Goal: Check status: Check status

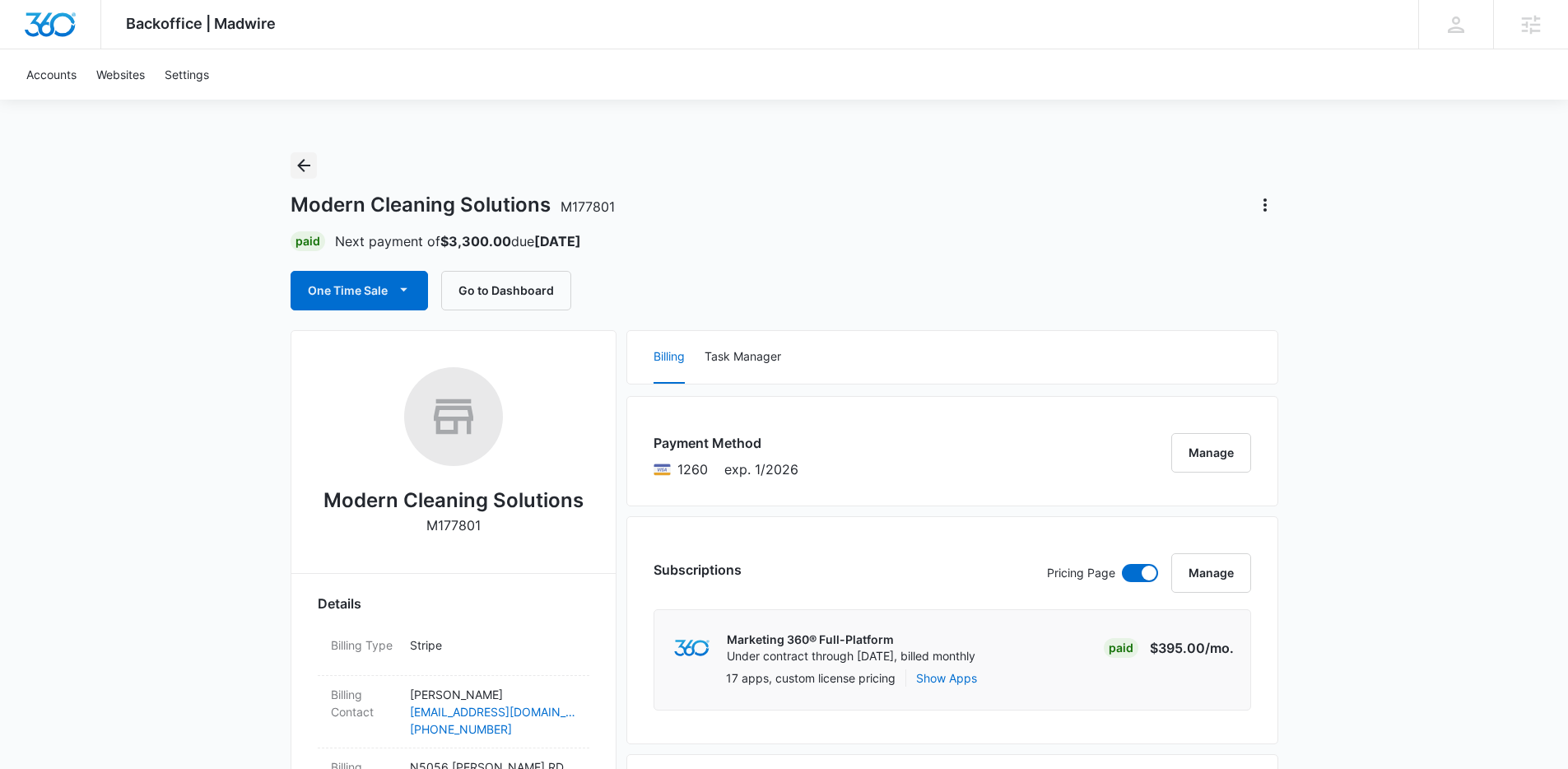
click at [308, 165] on icon "Back" at bounding box center [303, 165] width 13 height 13
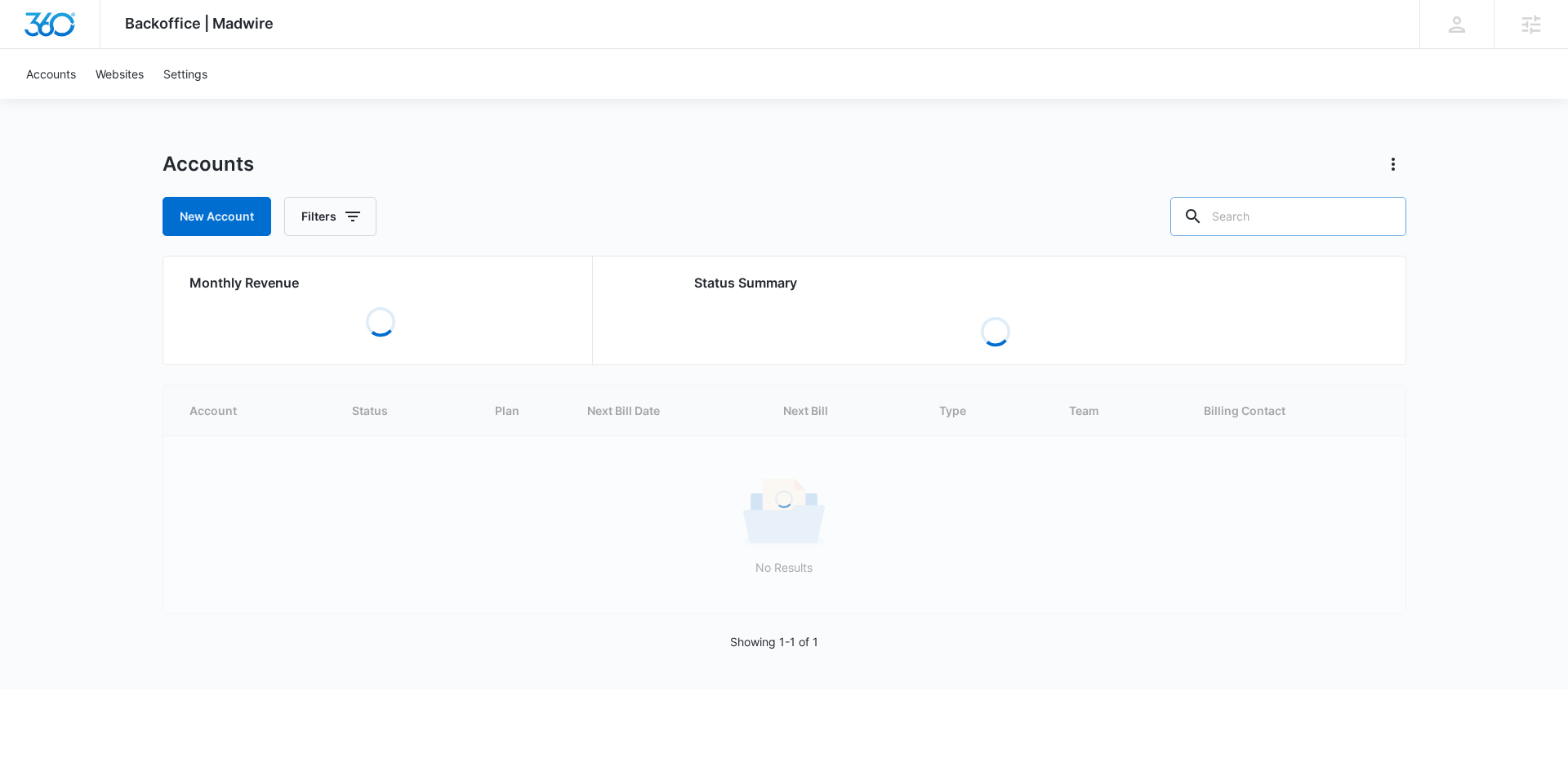
click at [1317, 226] on input "text" at bounding box center [1288, 216] width 236 height 39
type input "rushford"
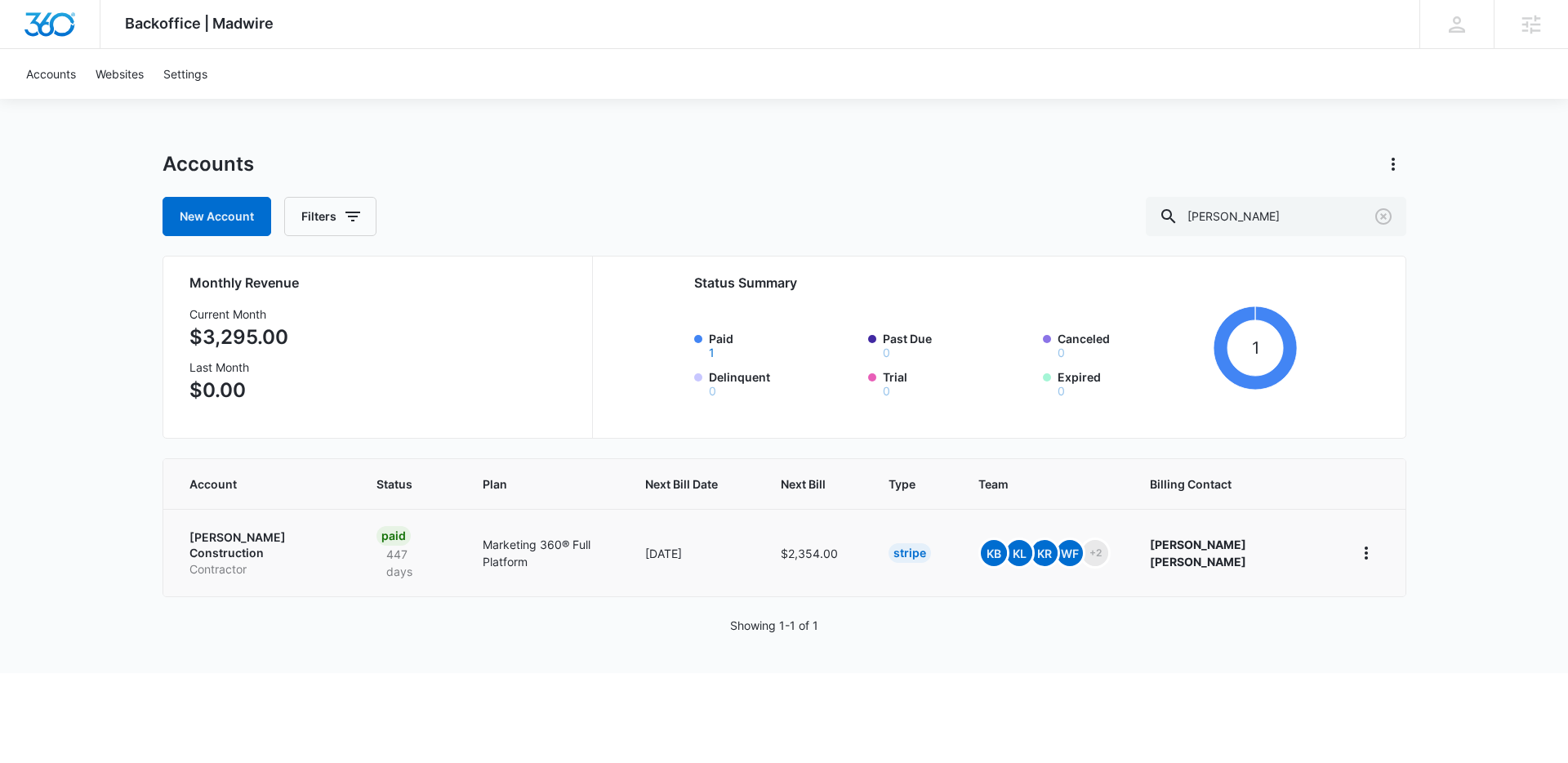
click at [248, 562] on p "Contractor" at bounding box center [263, 569] width 149 height 17
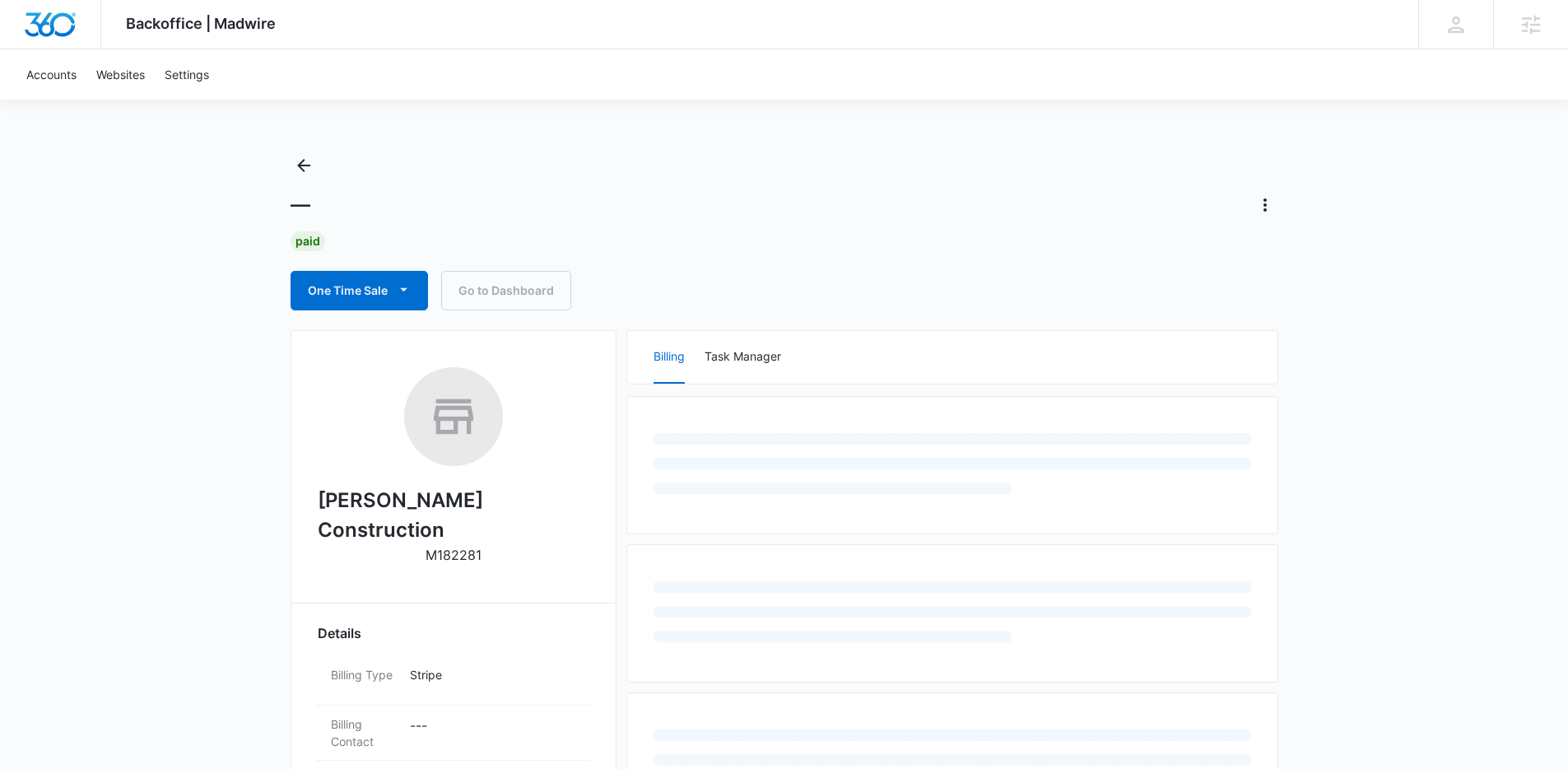
click at [160, 561] on div "Backoffice | Madwire Apps Settings Kenzie Ryan kenzie.ryan@madwire.com My Profi…" at bounding box center [784, 709] width 1568 height 1419
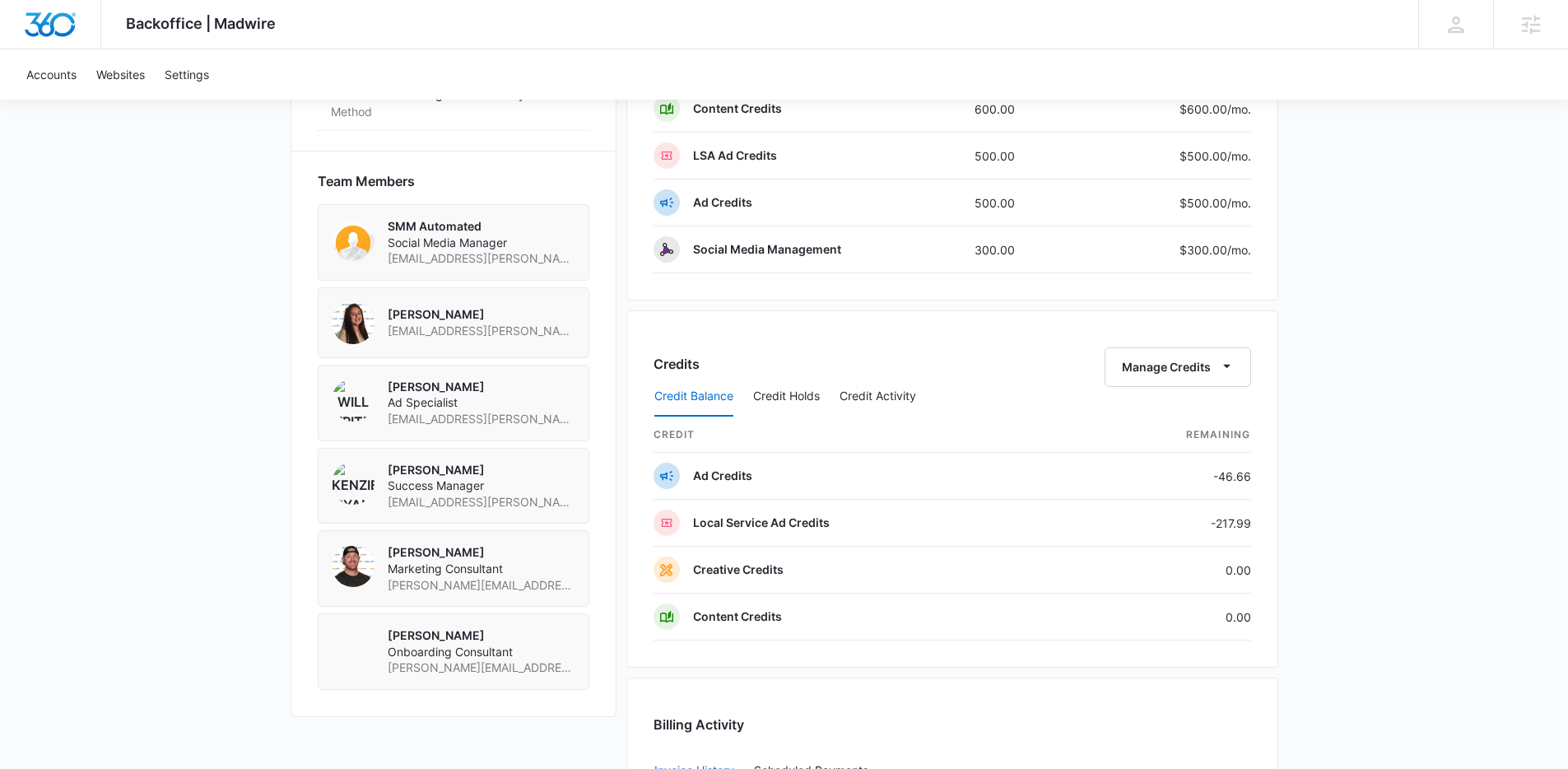
scroll to position [1405, 0]
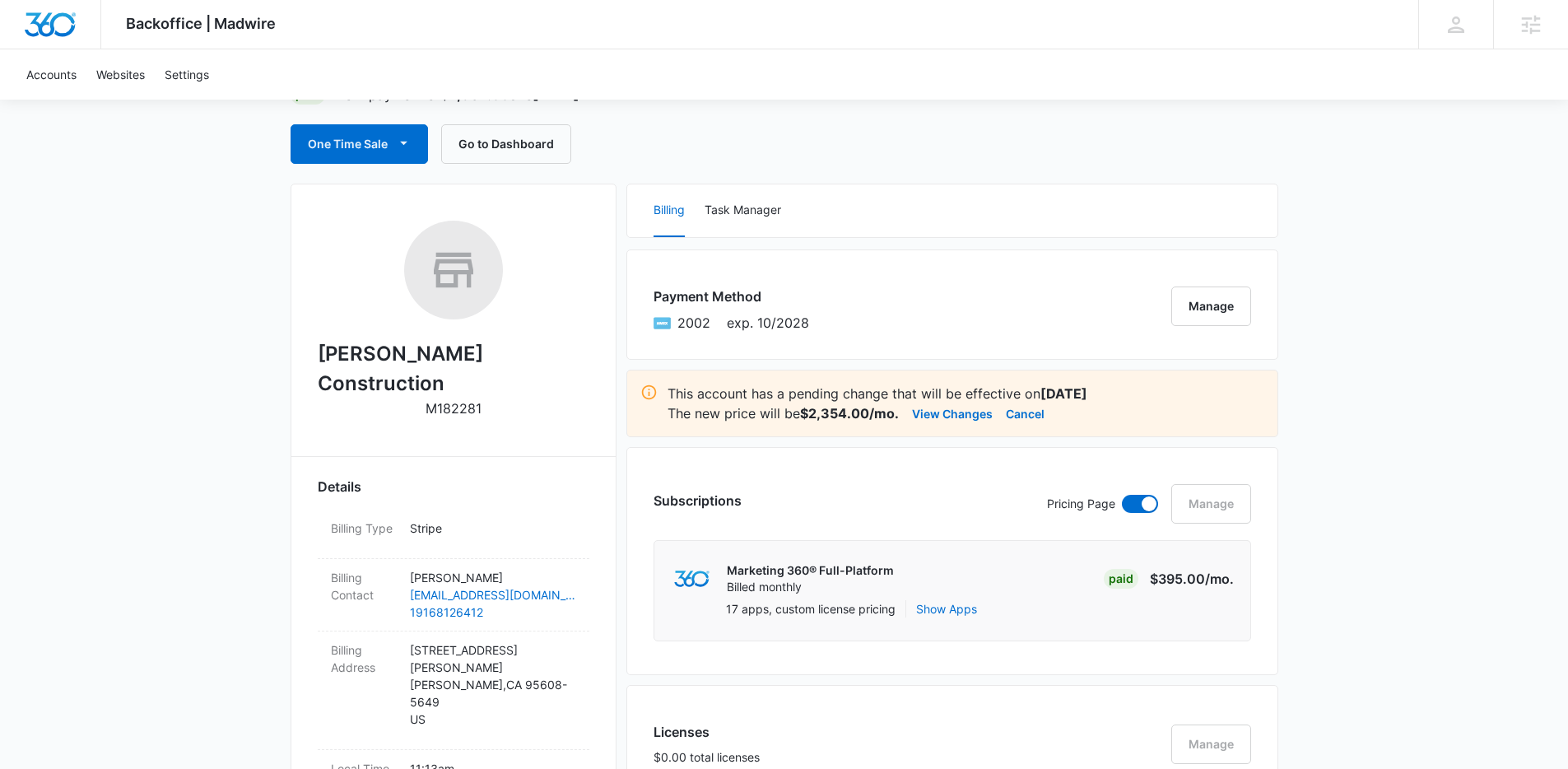
scroll to position [0, 0]
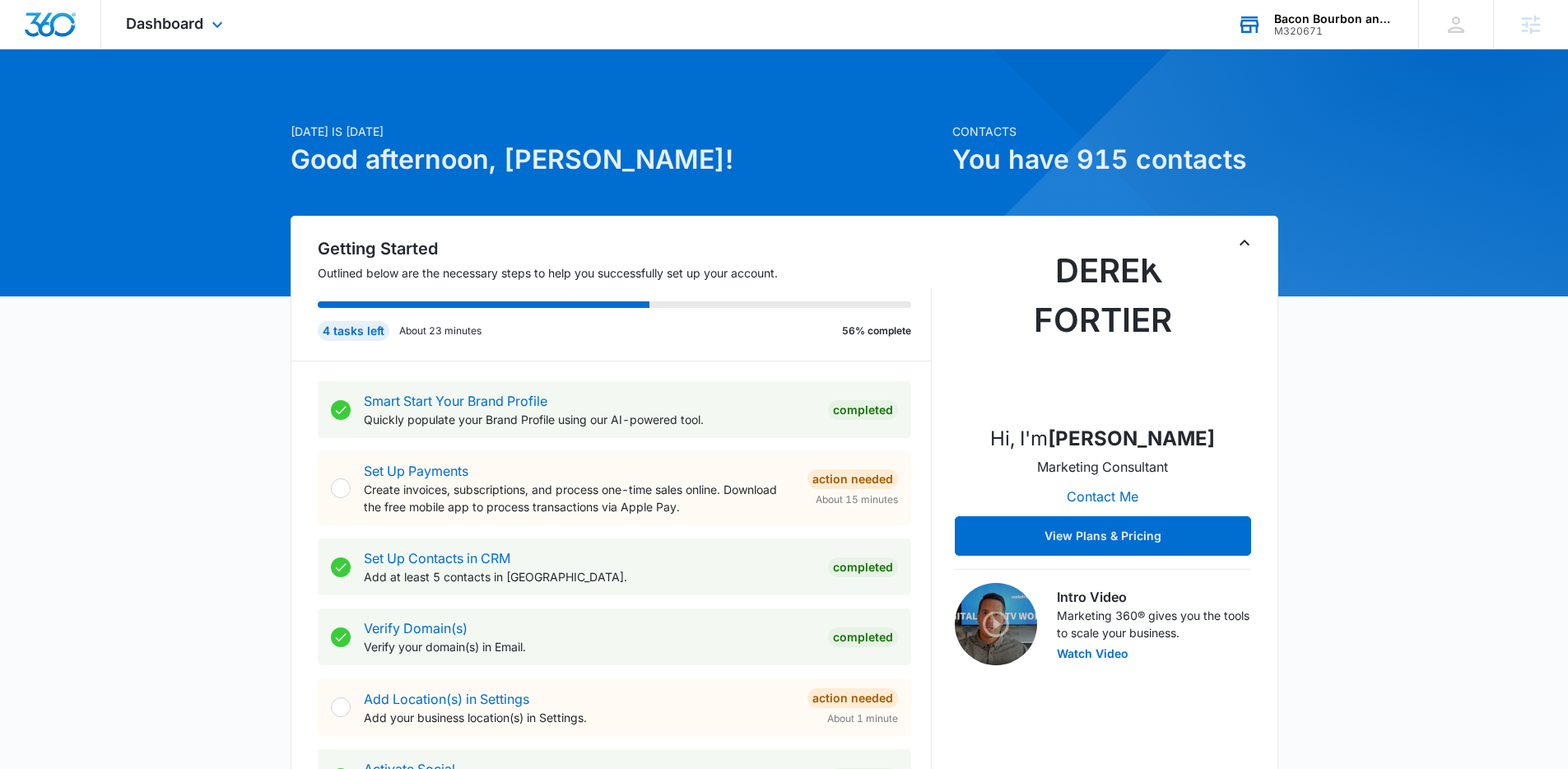
click at [1331, 35] on div "M320671" at bounding box center [1333, 31] width 120 height 11
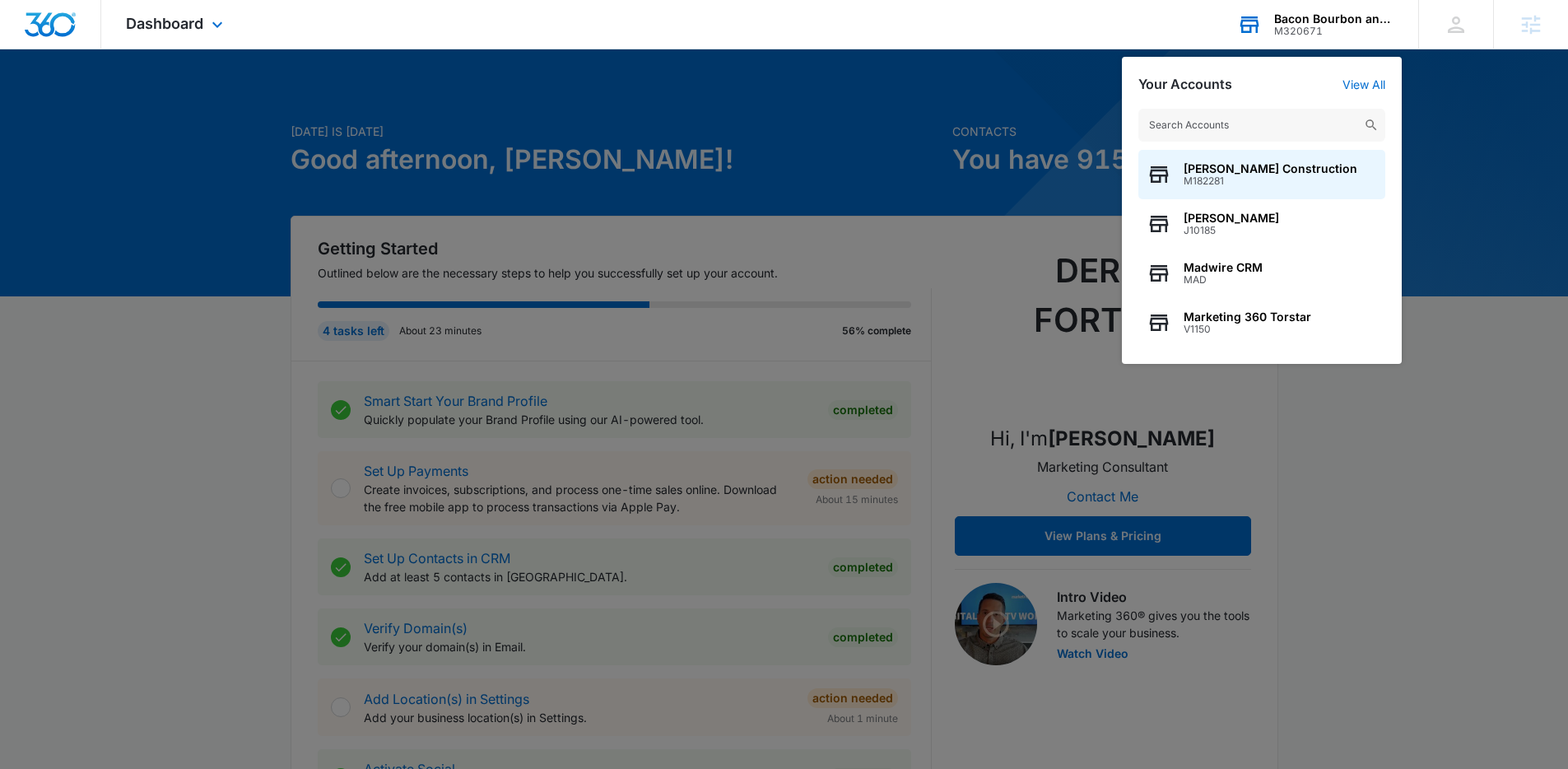
click at [1264, 124] on input "text" at bounding box center [1261, 125] width 247 height 33
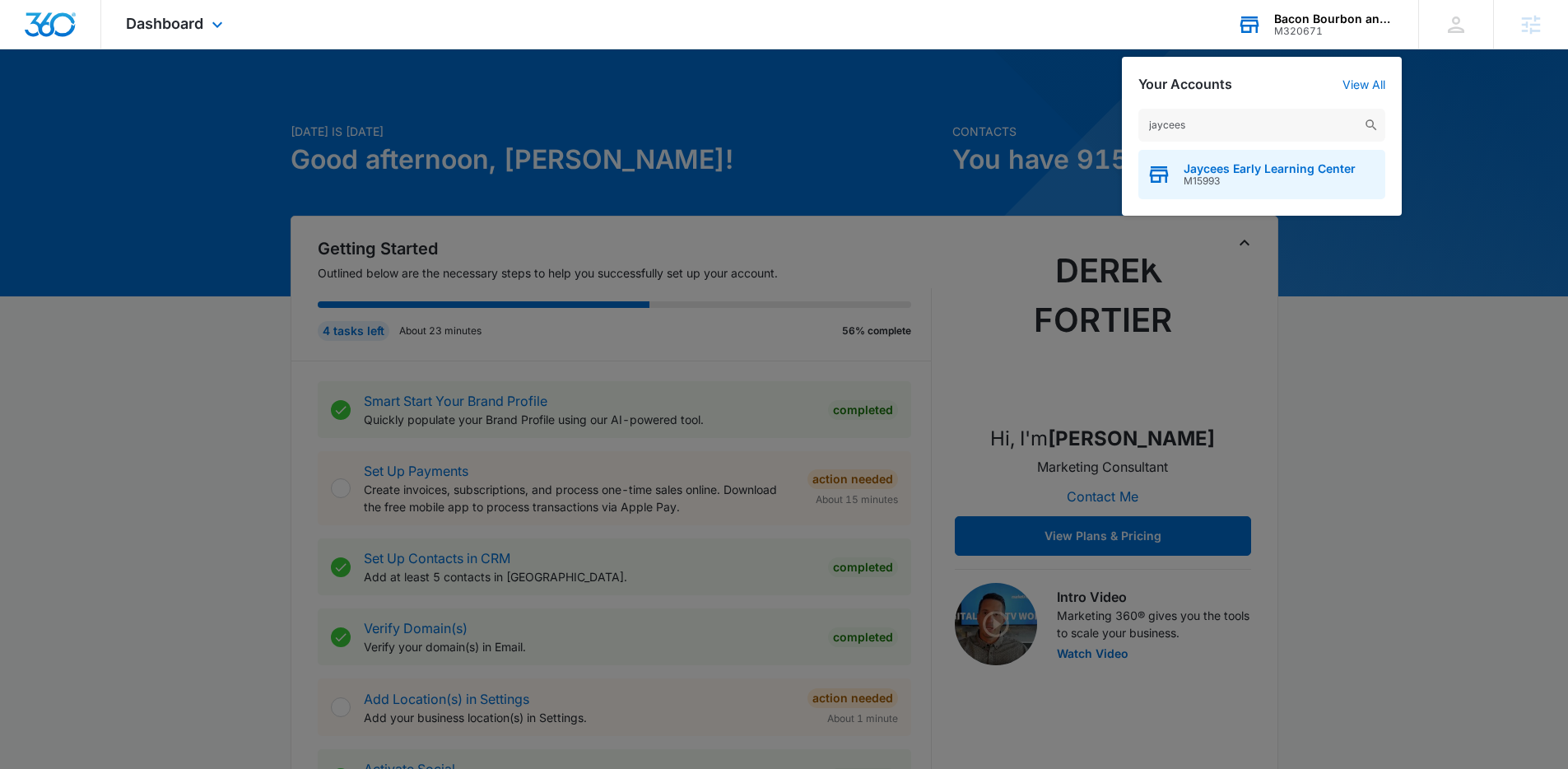
type input "jaycees"
click at [1225, 171] on span "Jaycees Early Learning Center" at bounding box center [1269, 169] width 172 height 13
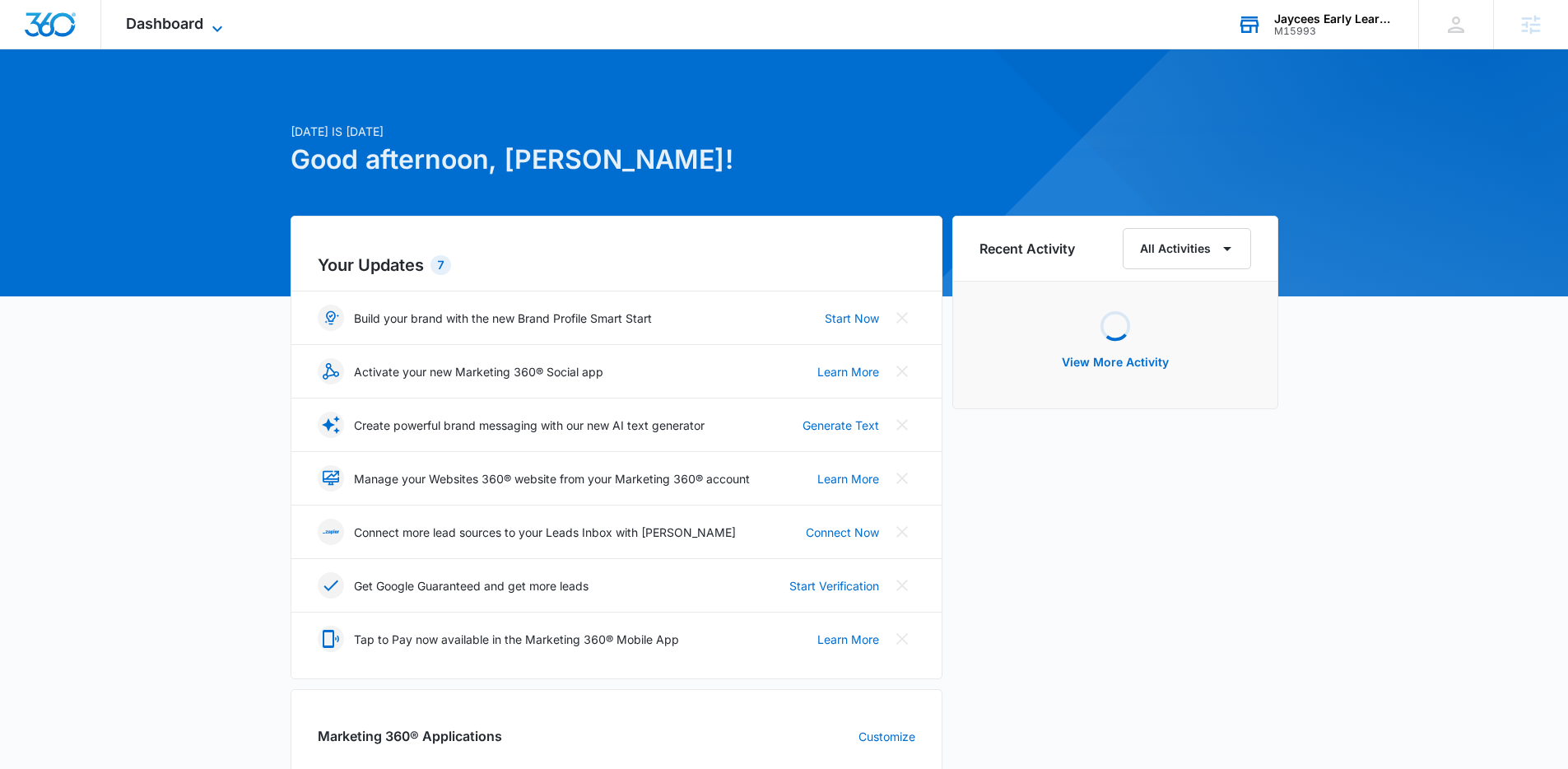
click at [180, 20] on span "Dashboard" at bounding box center [164, 24] width 77 height 18
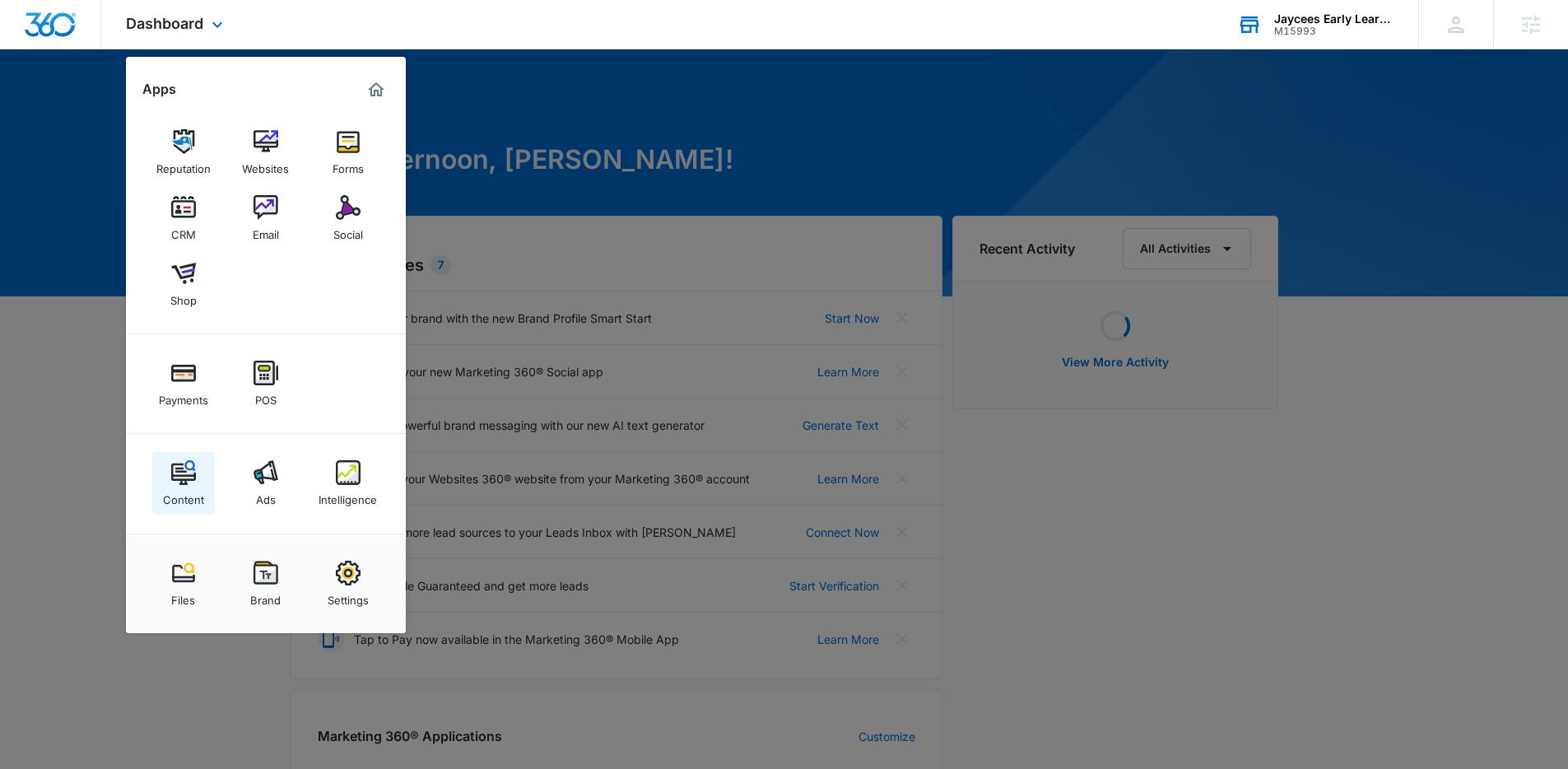
click at [190, 499] on div "Content" at bounding box center [184, 496] width 41 height 21
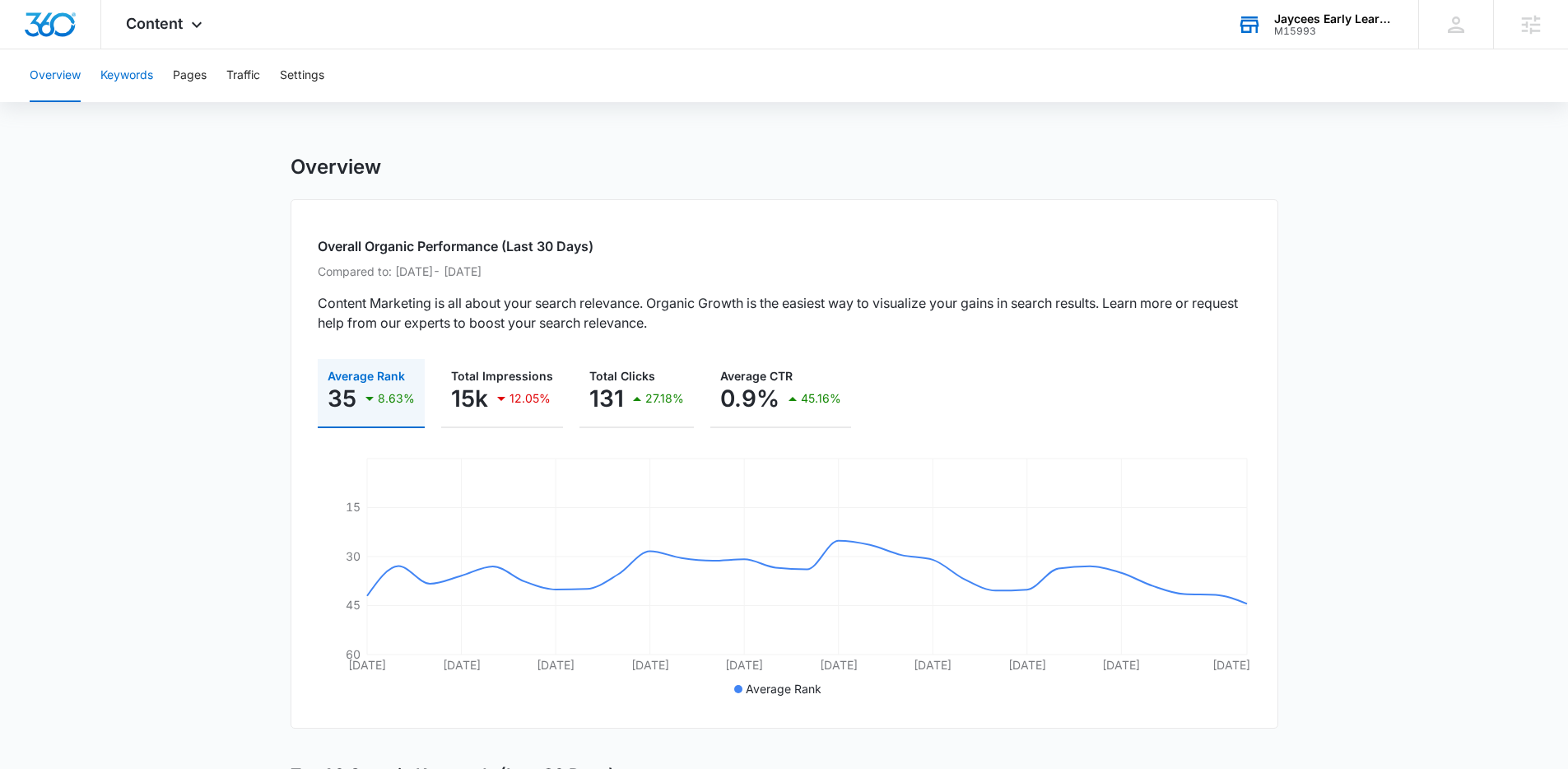
click at [139, 76] on button "Keywords" at bounding box center [126, 76] width 53 height 53
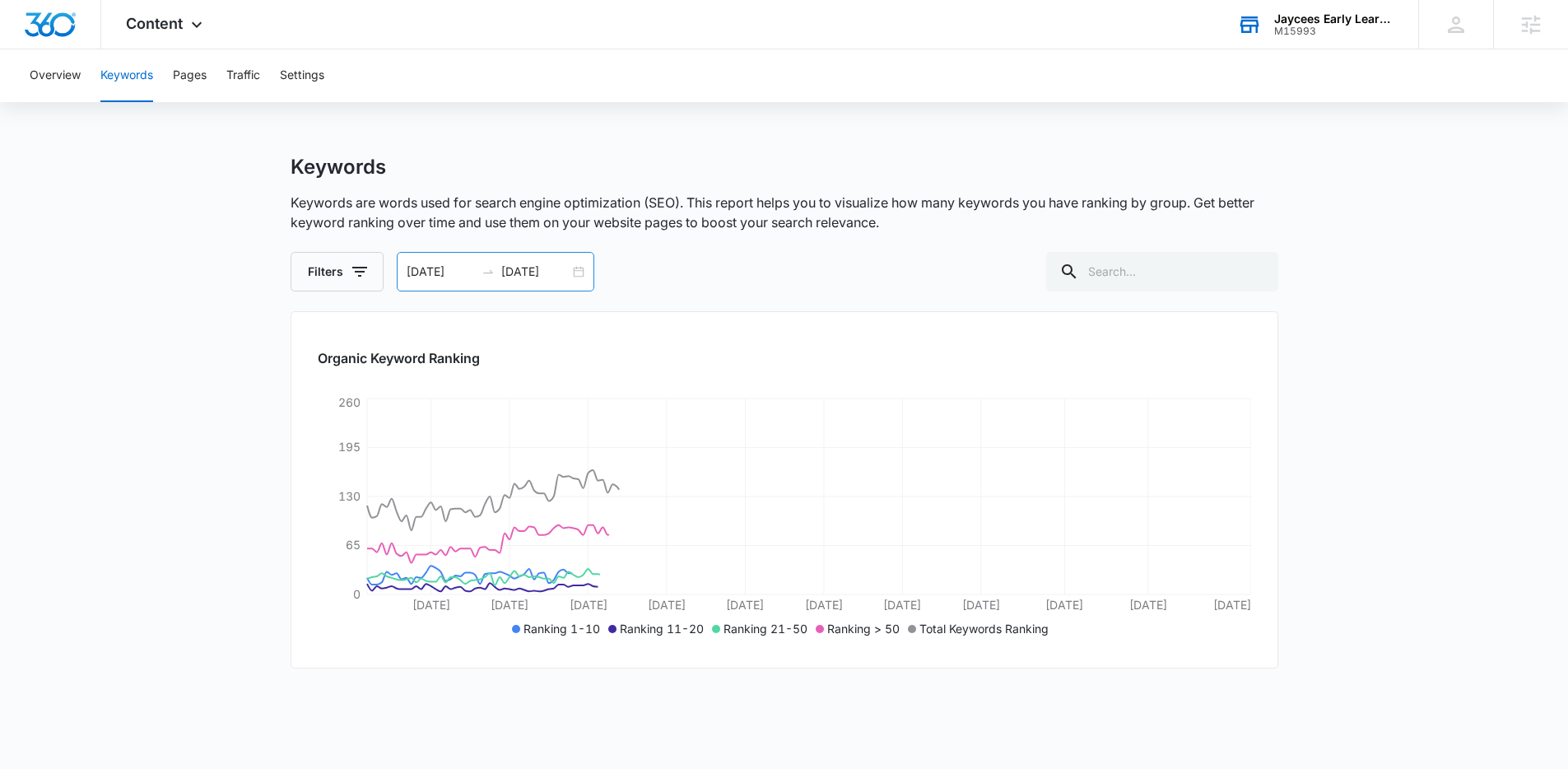
click at [543, 269] on input "02/18/2025" at bounding box center [536, 272] width 69 height 18
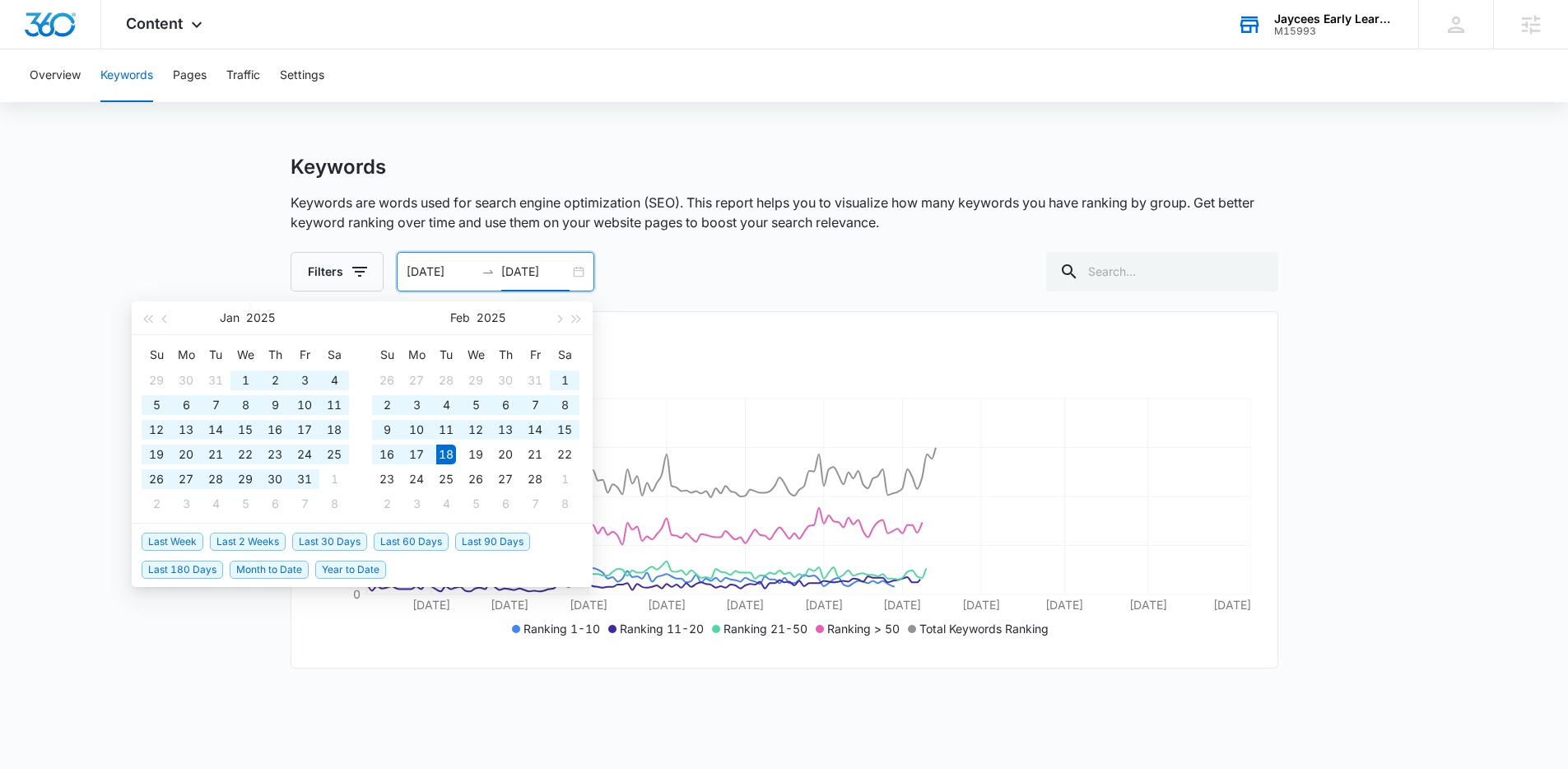
type input "02/18/2025"
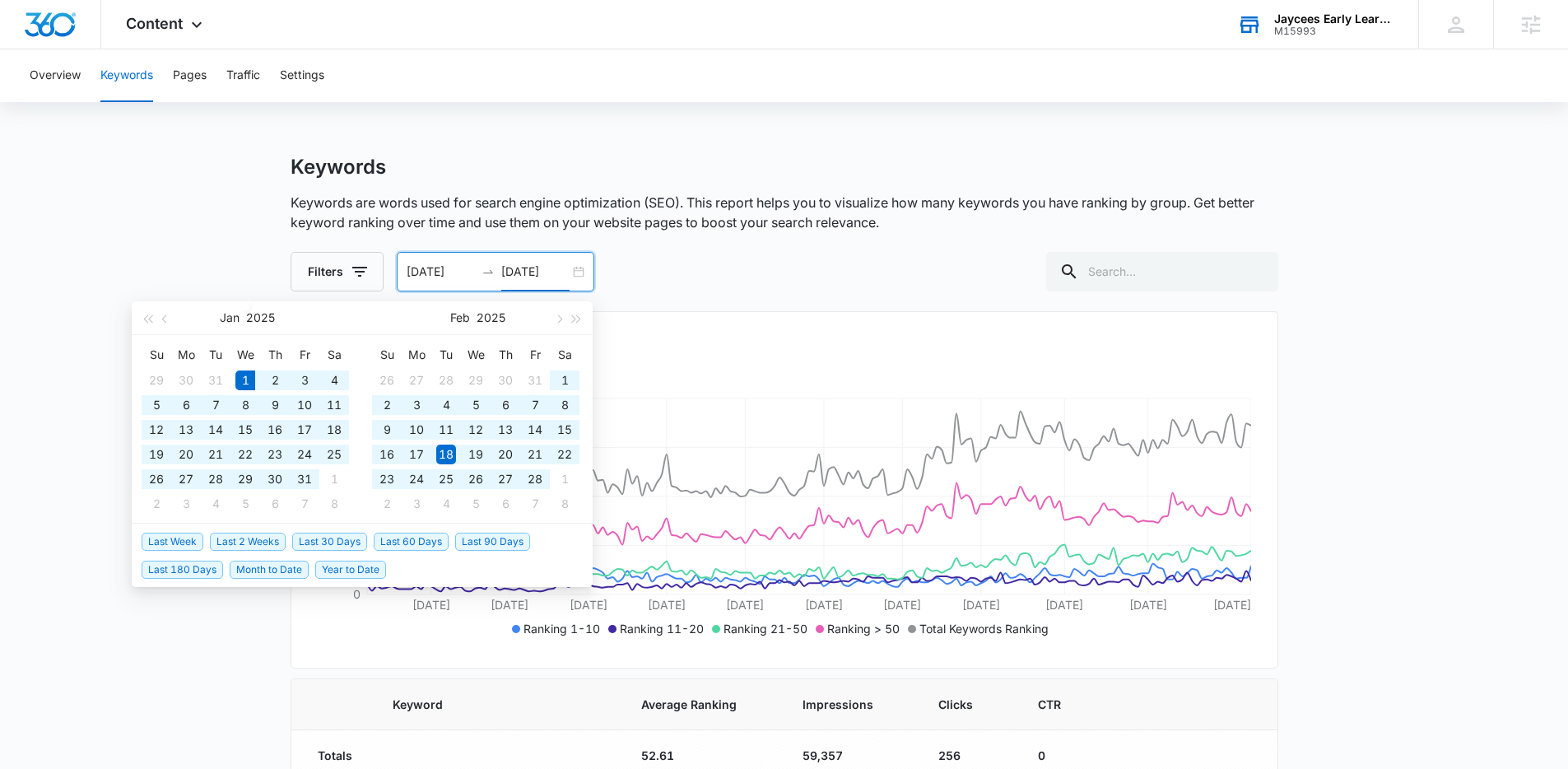
click at [336, 569] on span "Year to Date" at bounding box center [350, 569] width 71 height 18
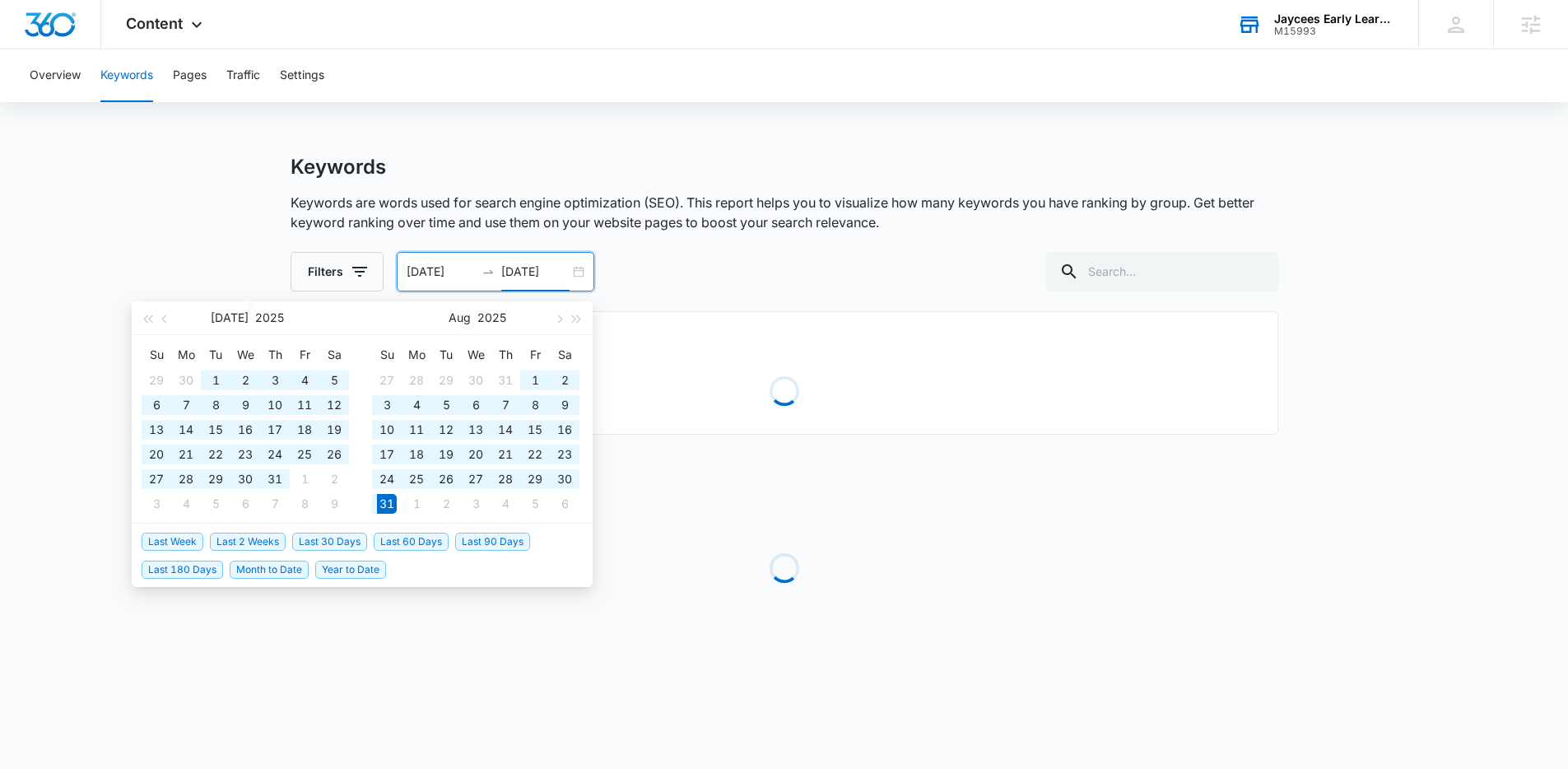
type input "01/01/2025"
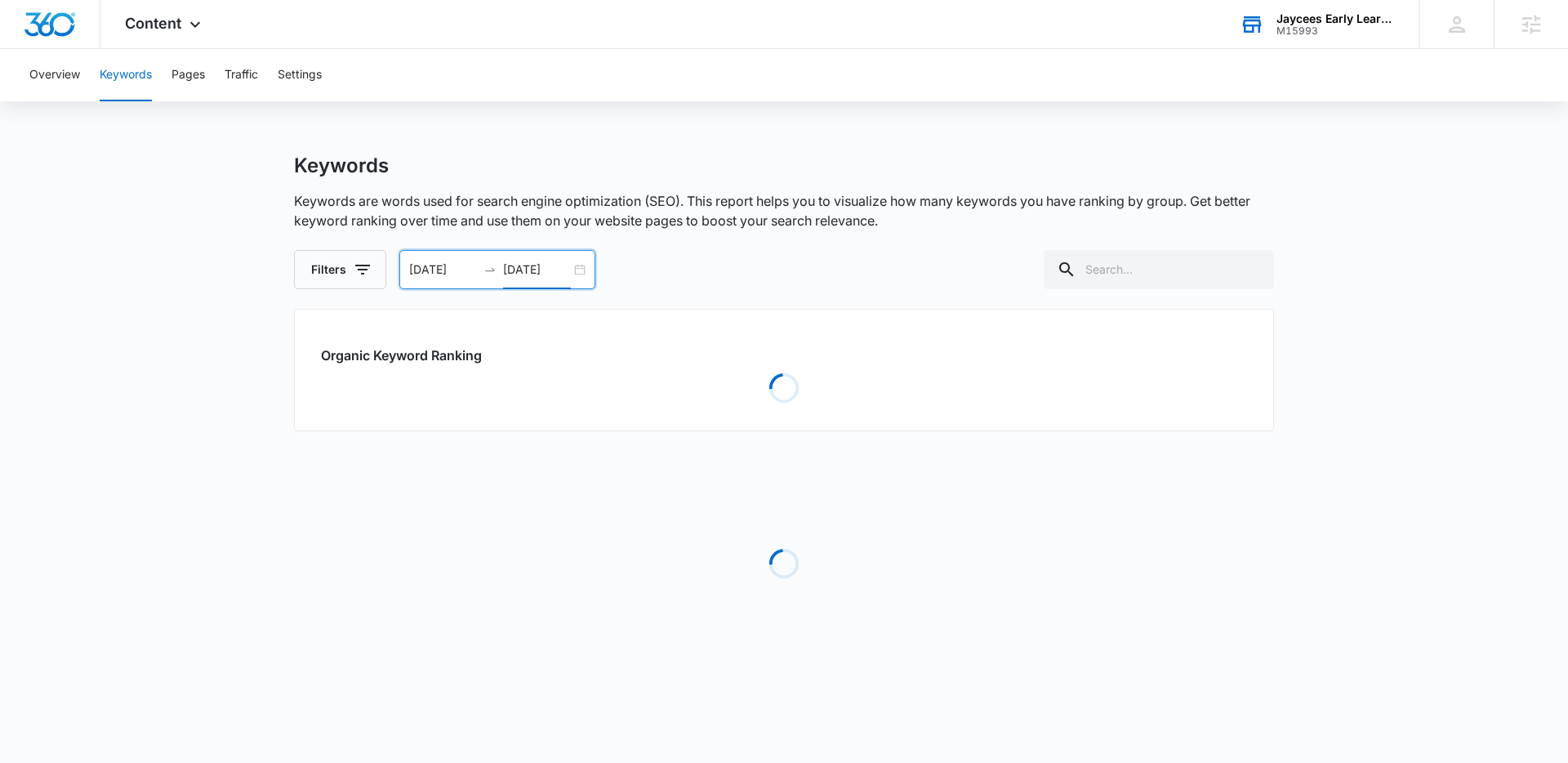
click at [205, 596] on main "Keywords Keywords are words used for search engine optimization (SEO). This rep…" at bounding box center [784, 429] width 1568 height 552
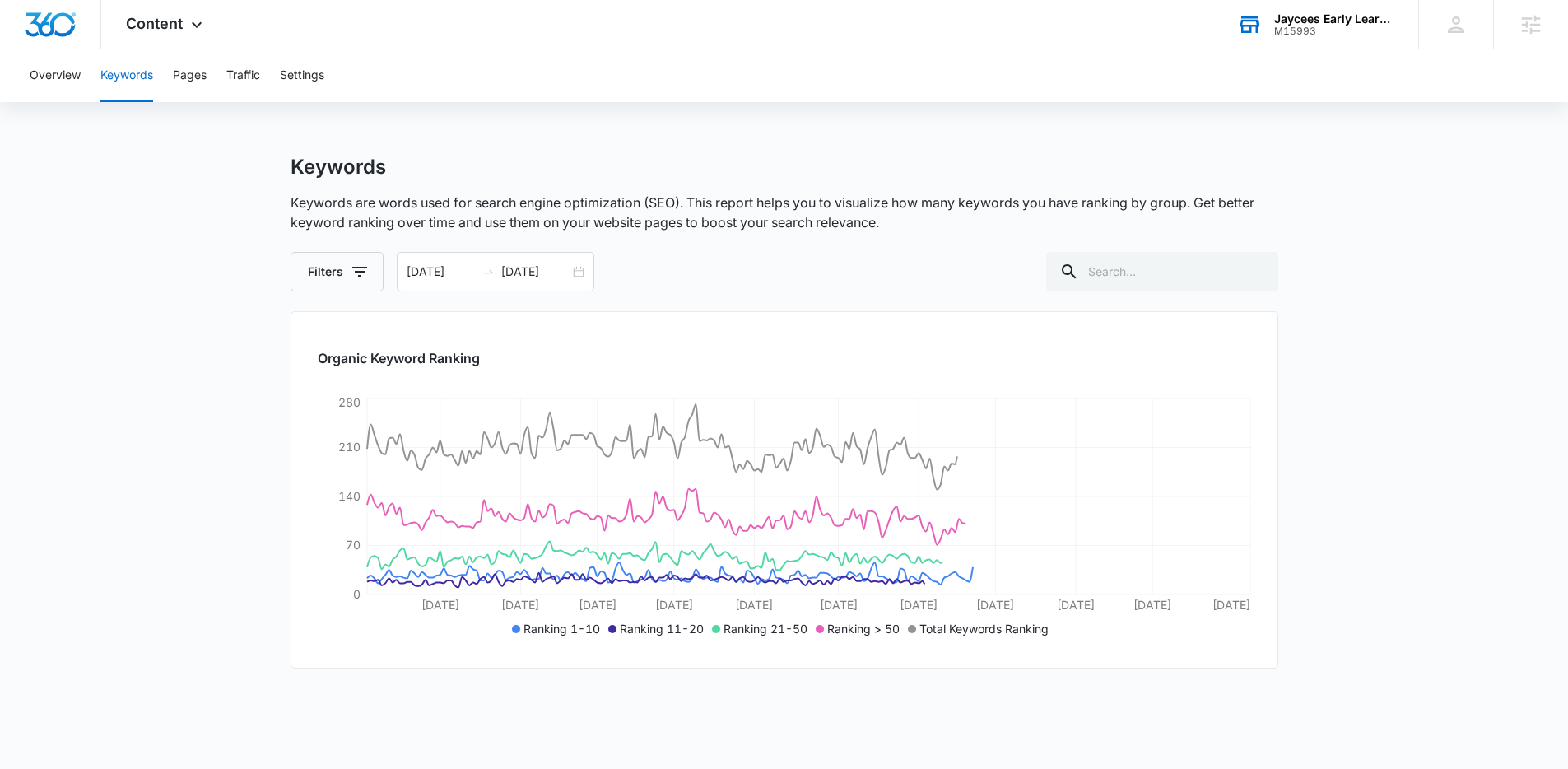
click at [1464, 483] on main "Keywords Keywords are words used for search engine optimization (SEO). This rep…" at bounding box center [784, 549] width 1568 height 790
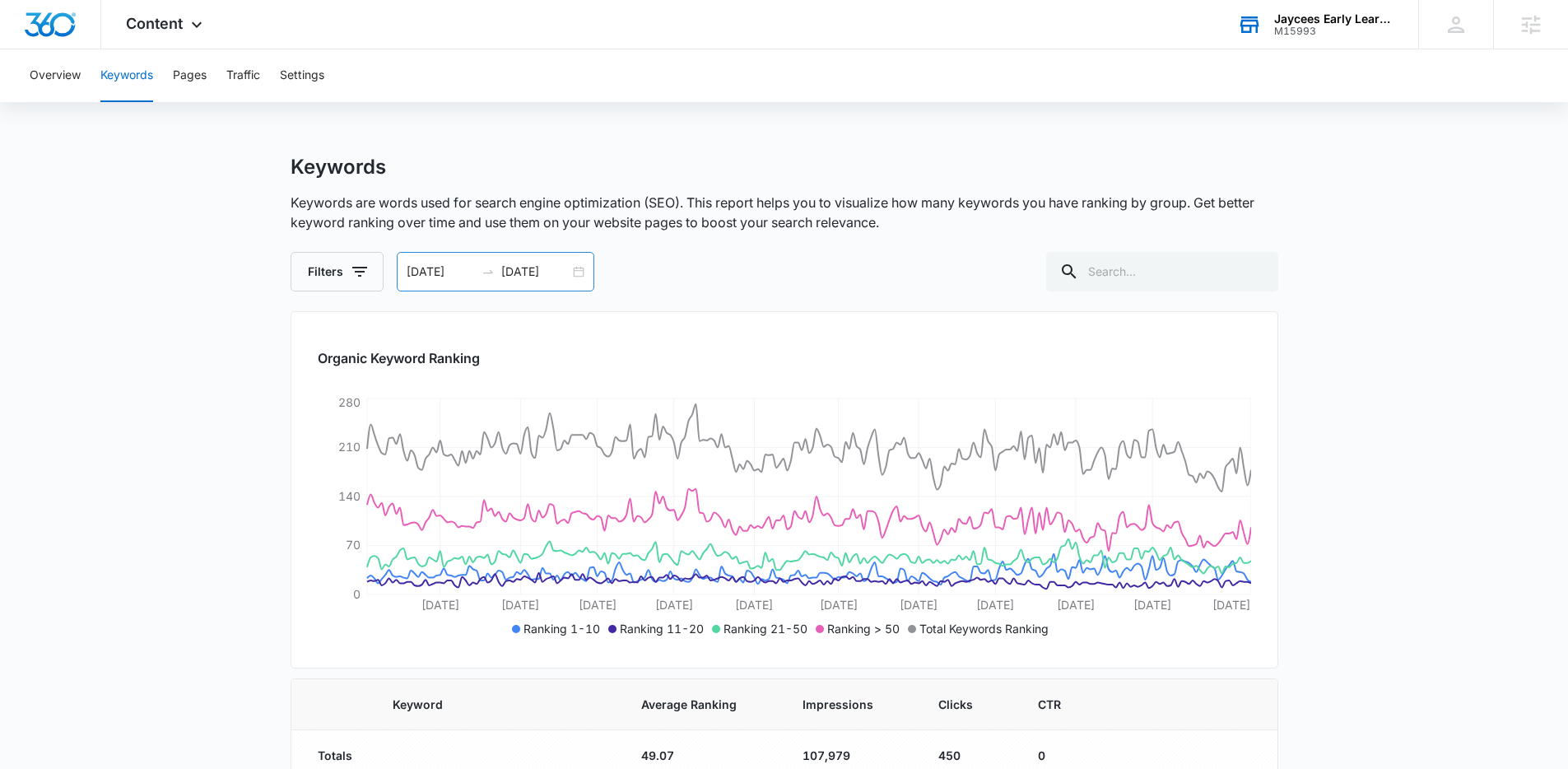
click at [509, 268] on input "08/31/2025" at bounding box center [536, 272] width 69 height 18
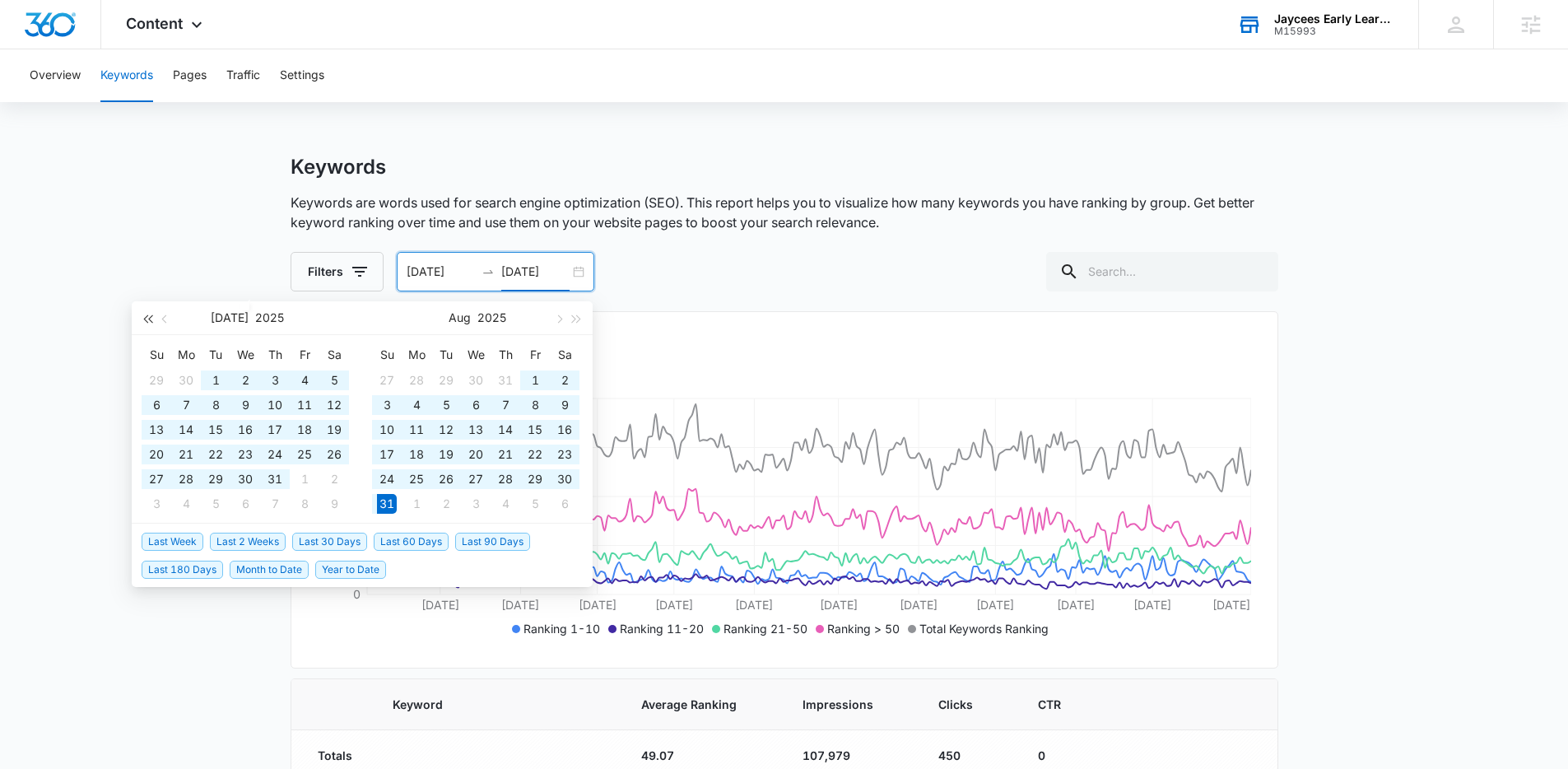
click at [150, 320] on span "button" at bounding box center [147, 318] width 8 height 8
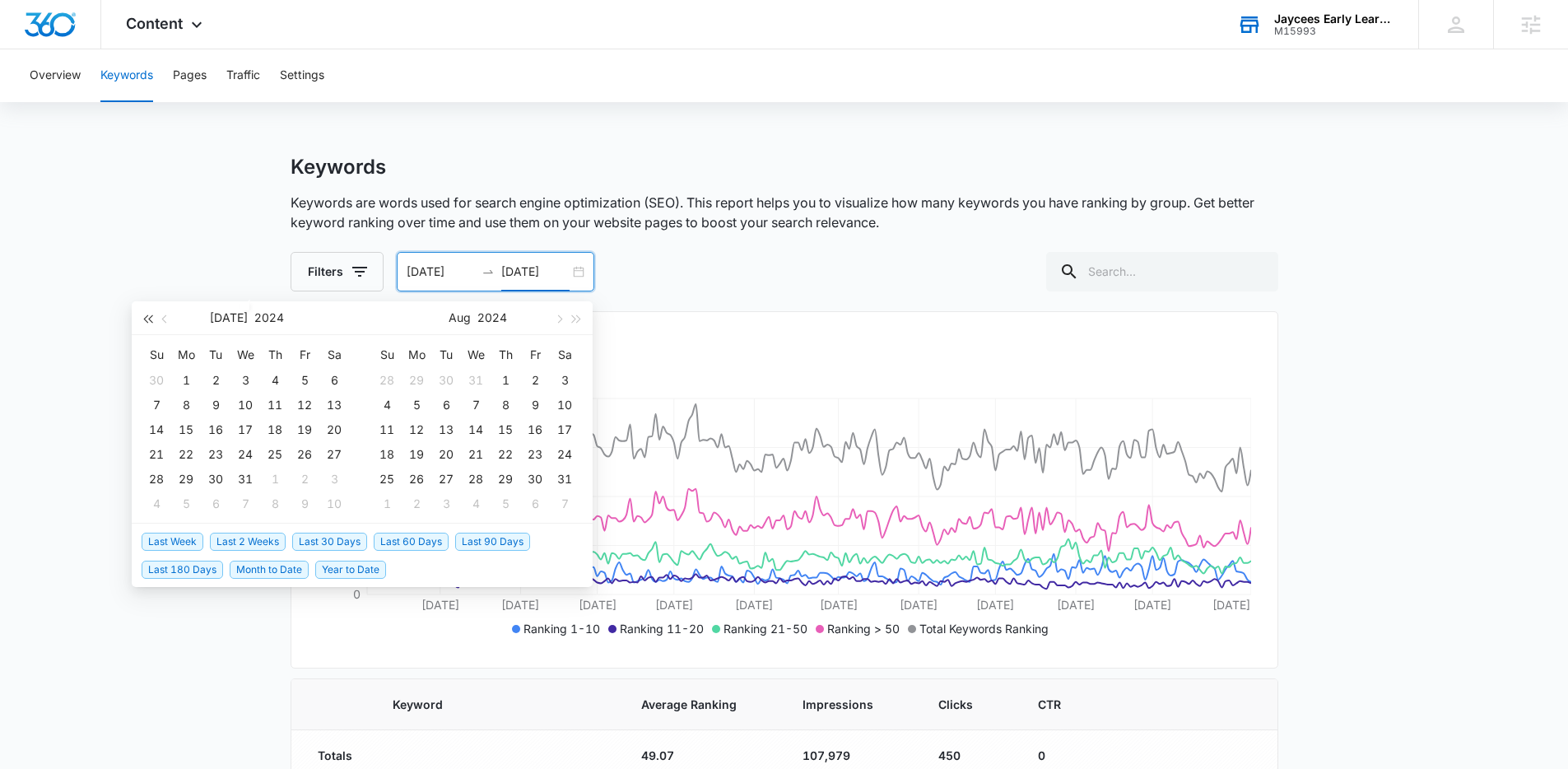
click at [150, 320] on span "button" at bounding box center [147, 318] width 8 height 8
type input "07/01/2023"
click at [336, 381] on div "1" at bounding box center [334, 381] width 19 height 19
click at [148, 323] on button "button" at bounding box center [147, 317] width 18 height 33
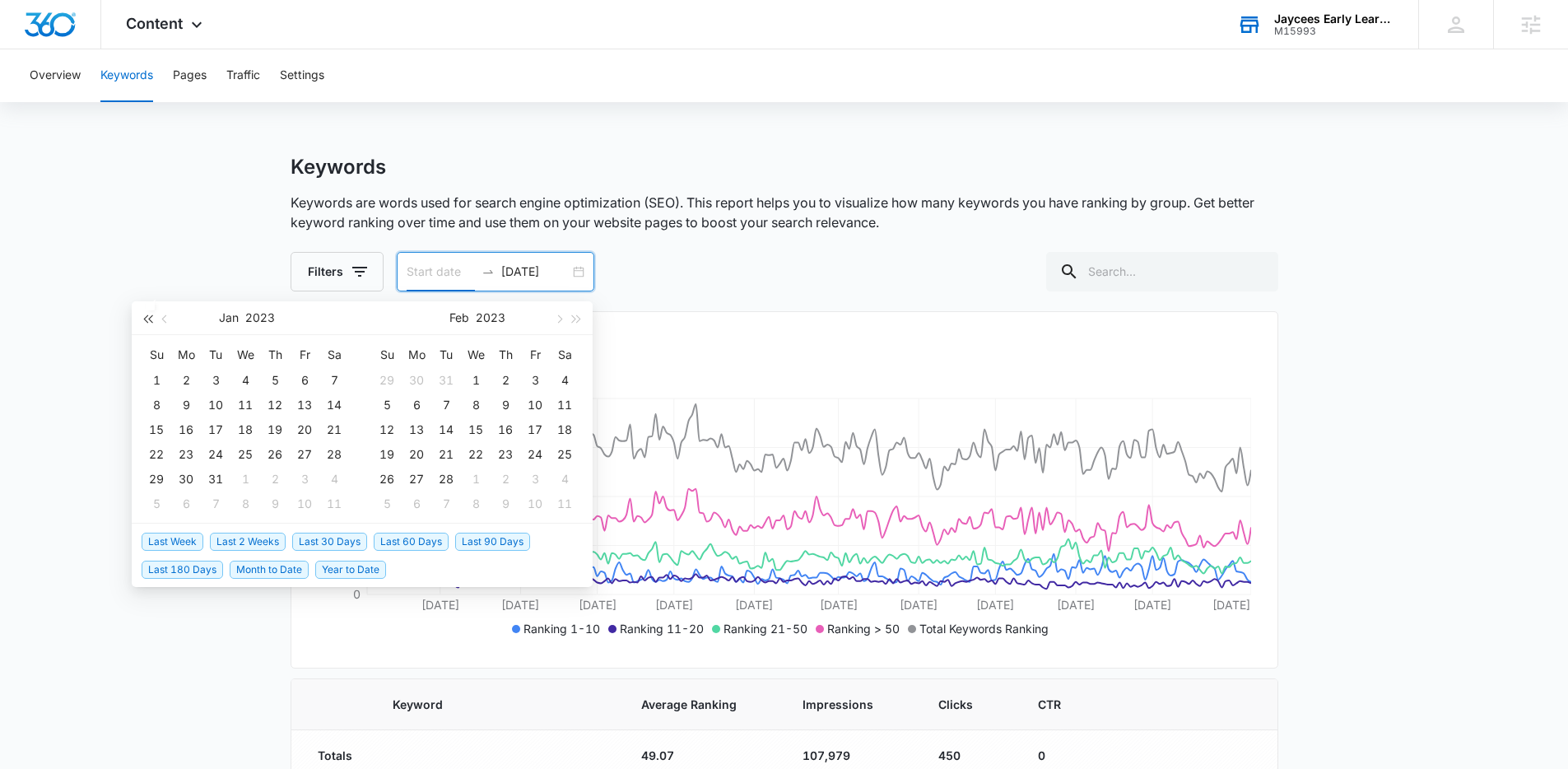
click at [148, 323] on button "button" at bounding box center [147, 317] width 18 height 33
drag, startPoint x: 220, startPoint y: 425, endPoint x: 236, endPoint y: 359, distance: 67.9
click at [221, 425] on div "11" at bounding box center [215, 430] width 19 height 19
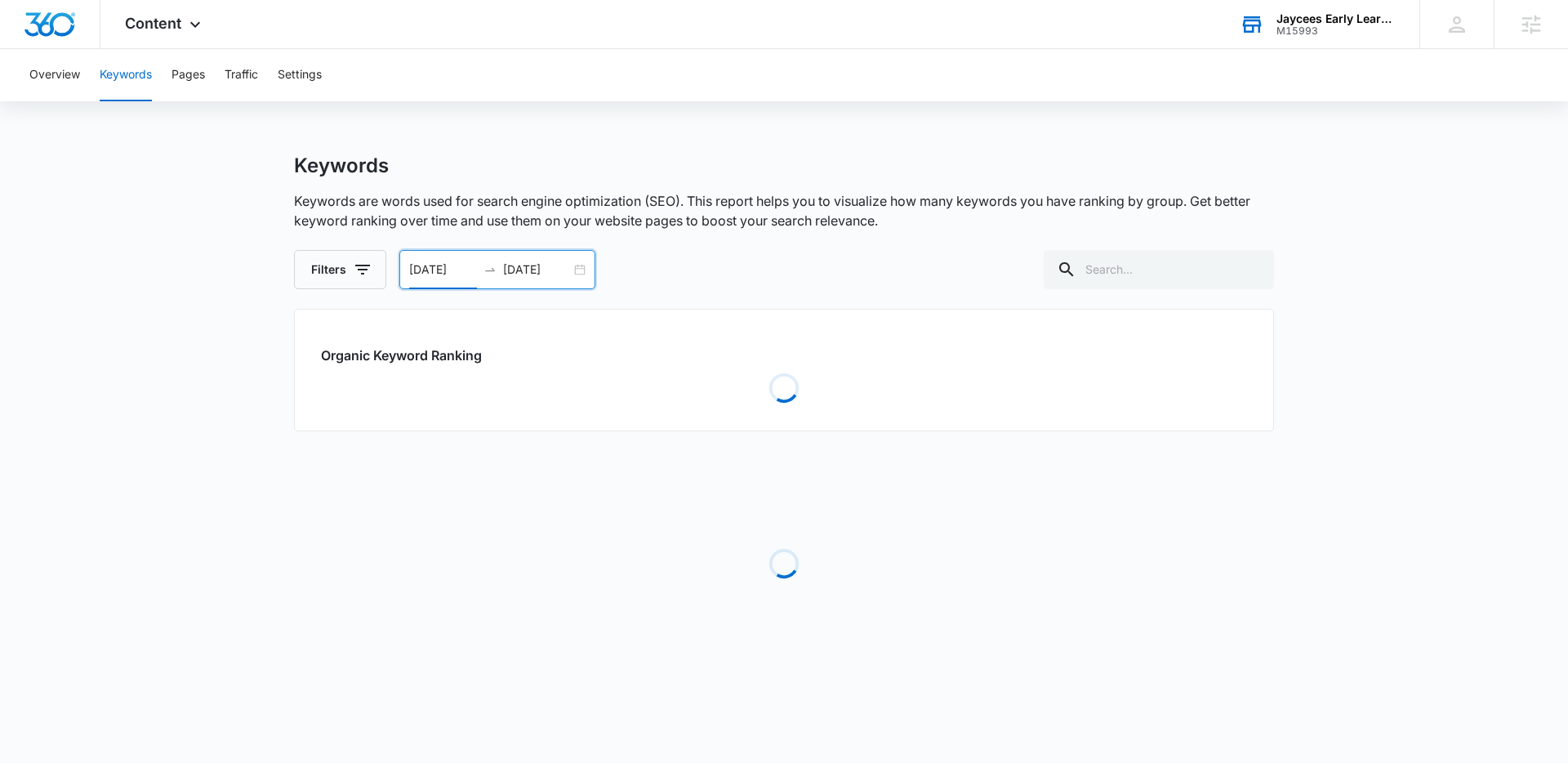
click at [445, 263] on input "01/11/2022" at bounding box center [443, 269] width 68 height 18
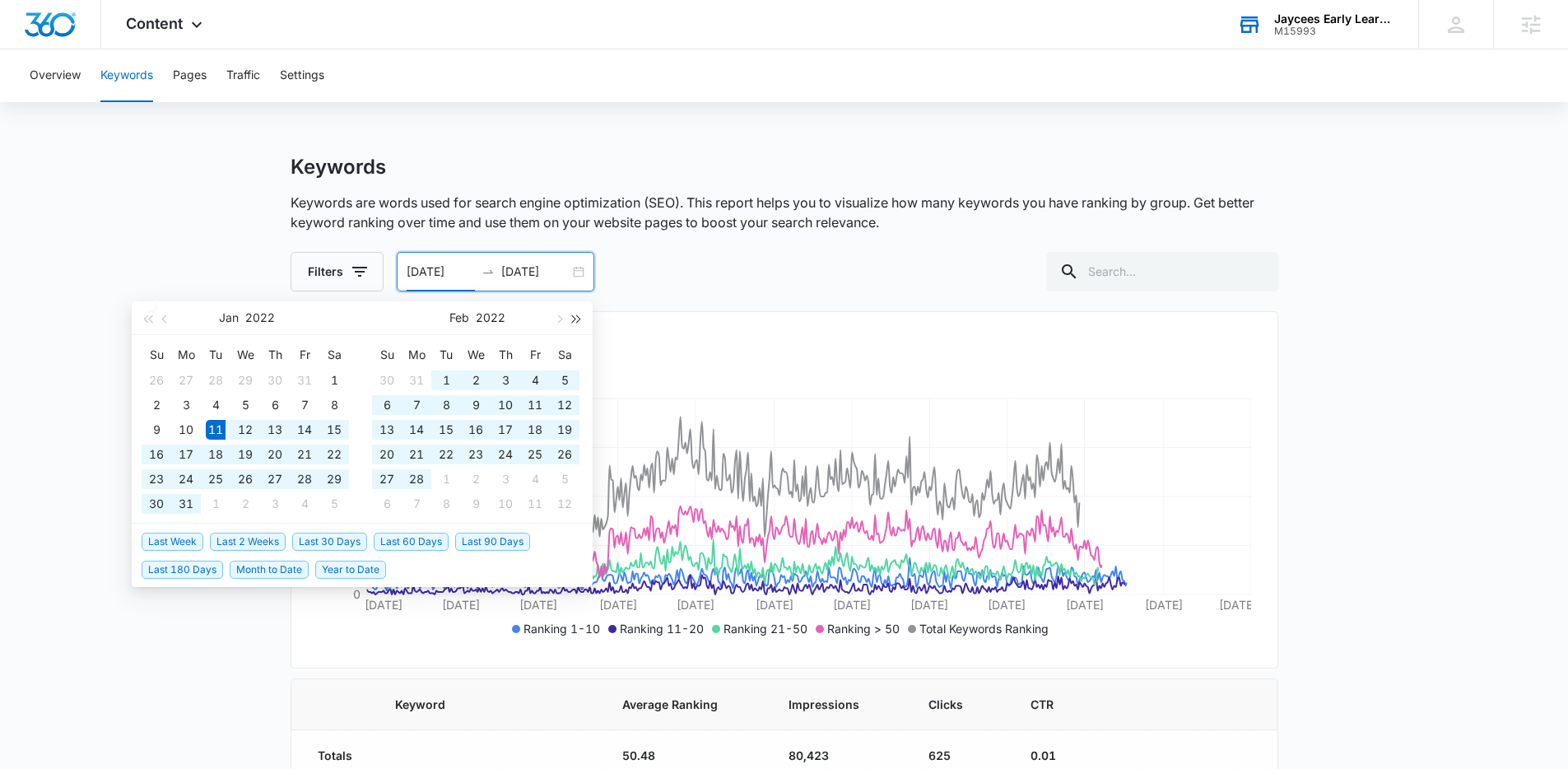
click at [575, 323] on button "button" at bounding box center [577, 317] width 18 height 33
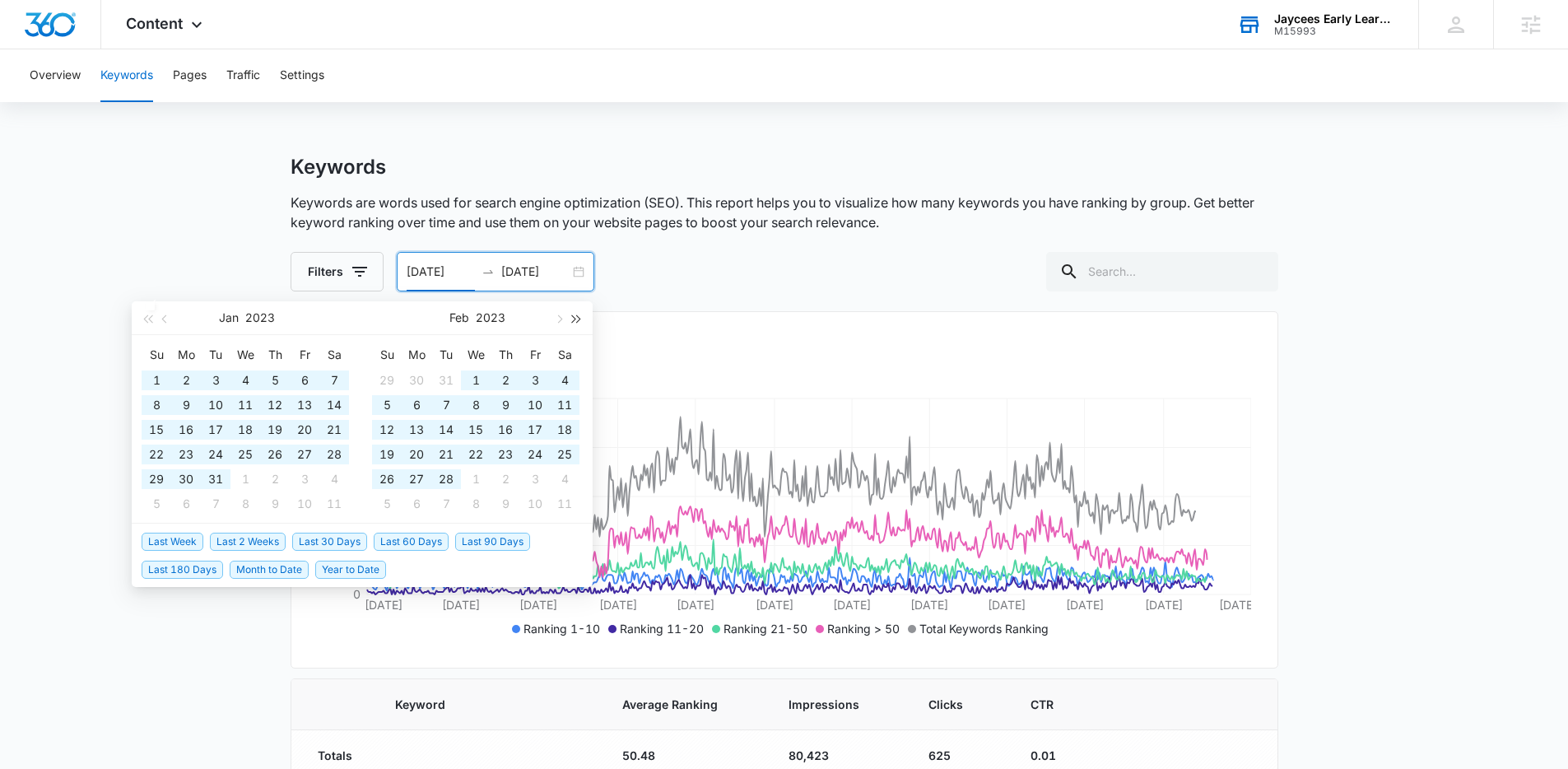
click at [575, 323] on button "button" at bounding box center [577, 317] width 18 height 33
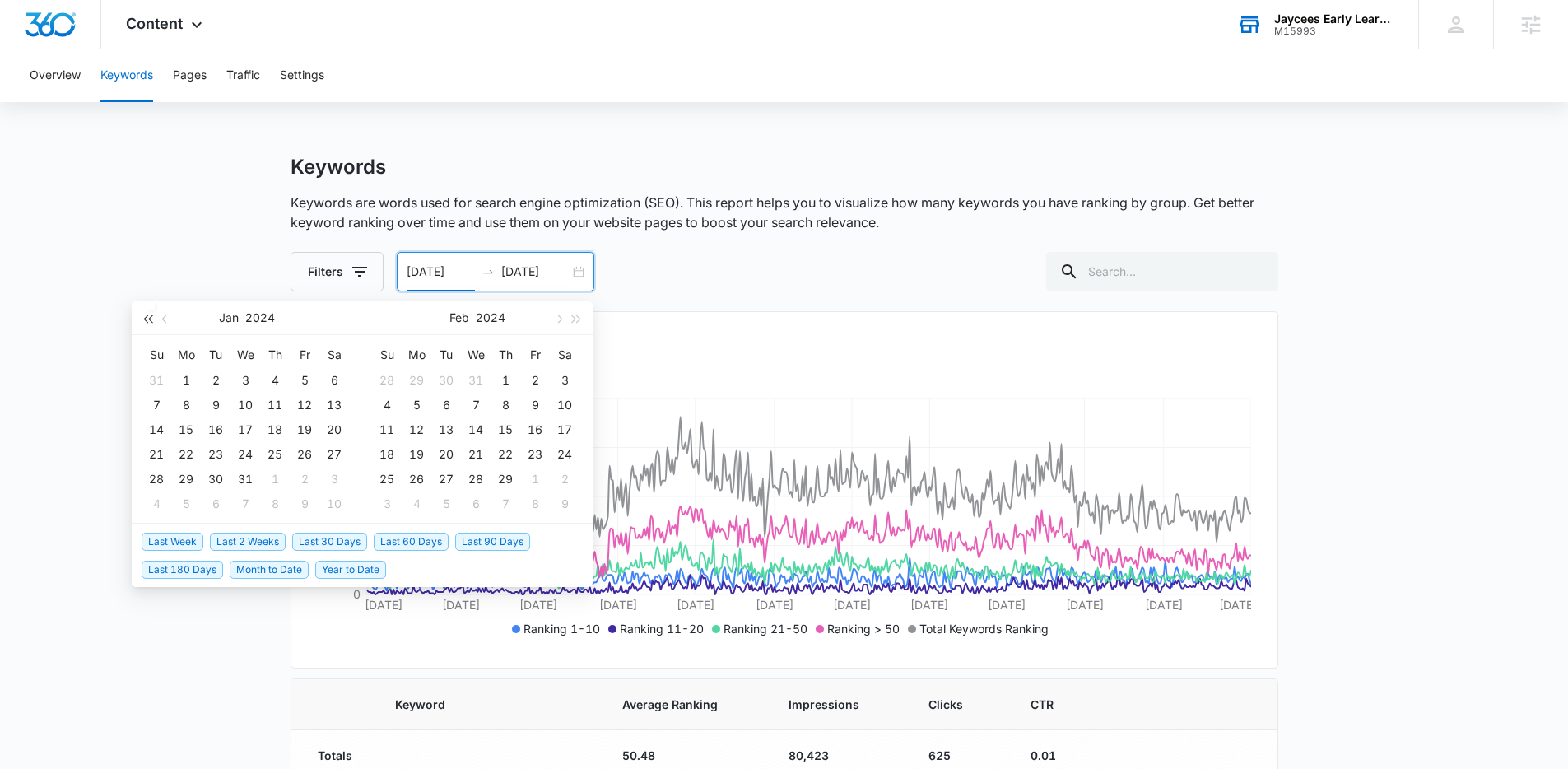
click at [147, 321] on span "button" at bounding box center [147, 318] width 8 height 8
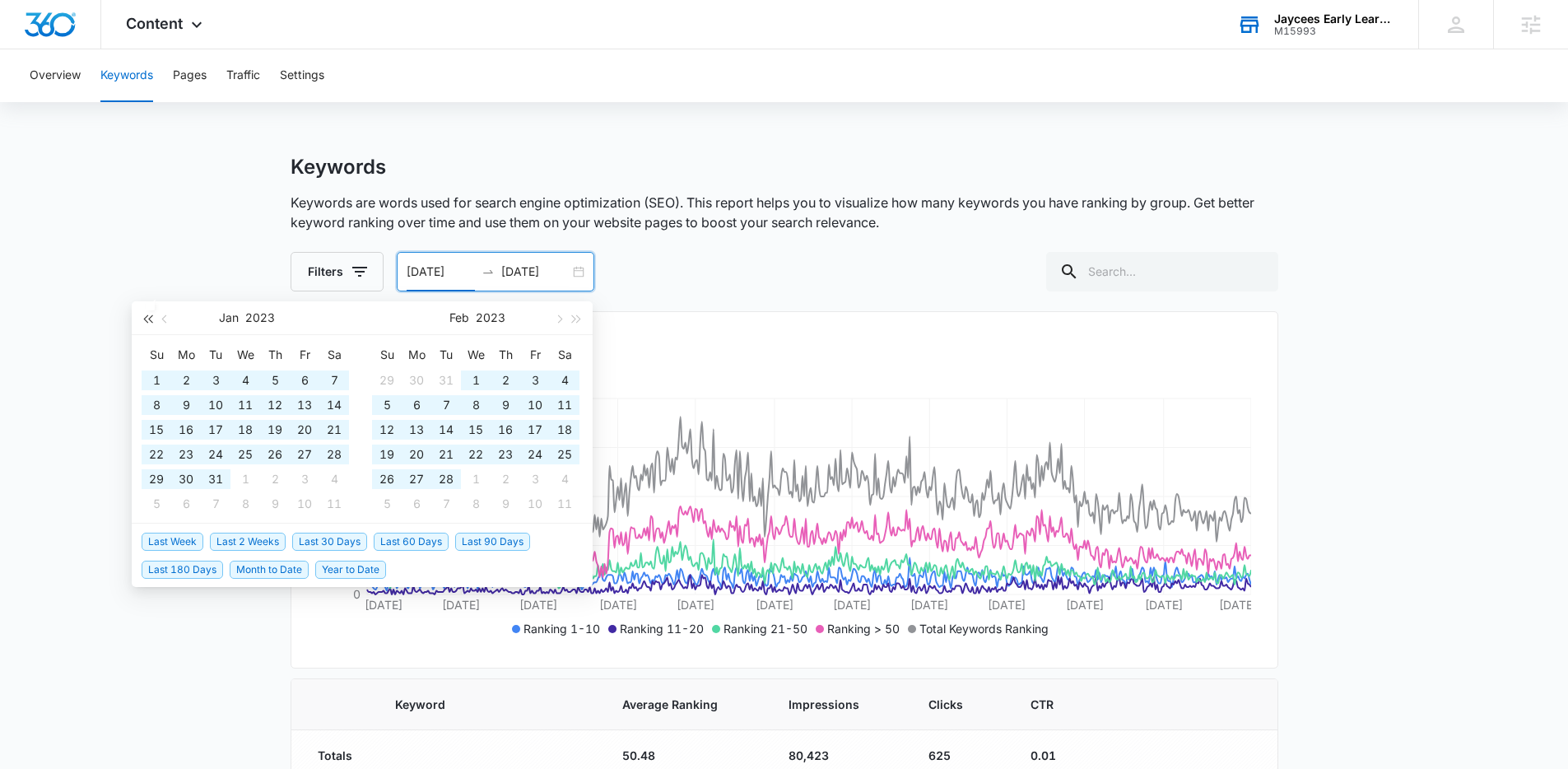
click at [147, 321] on span "button" at bounding box center [147, 318] width 8 height 8
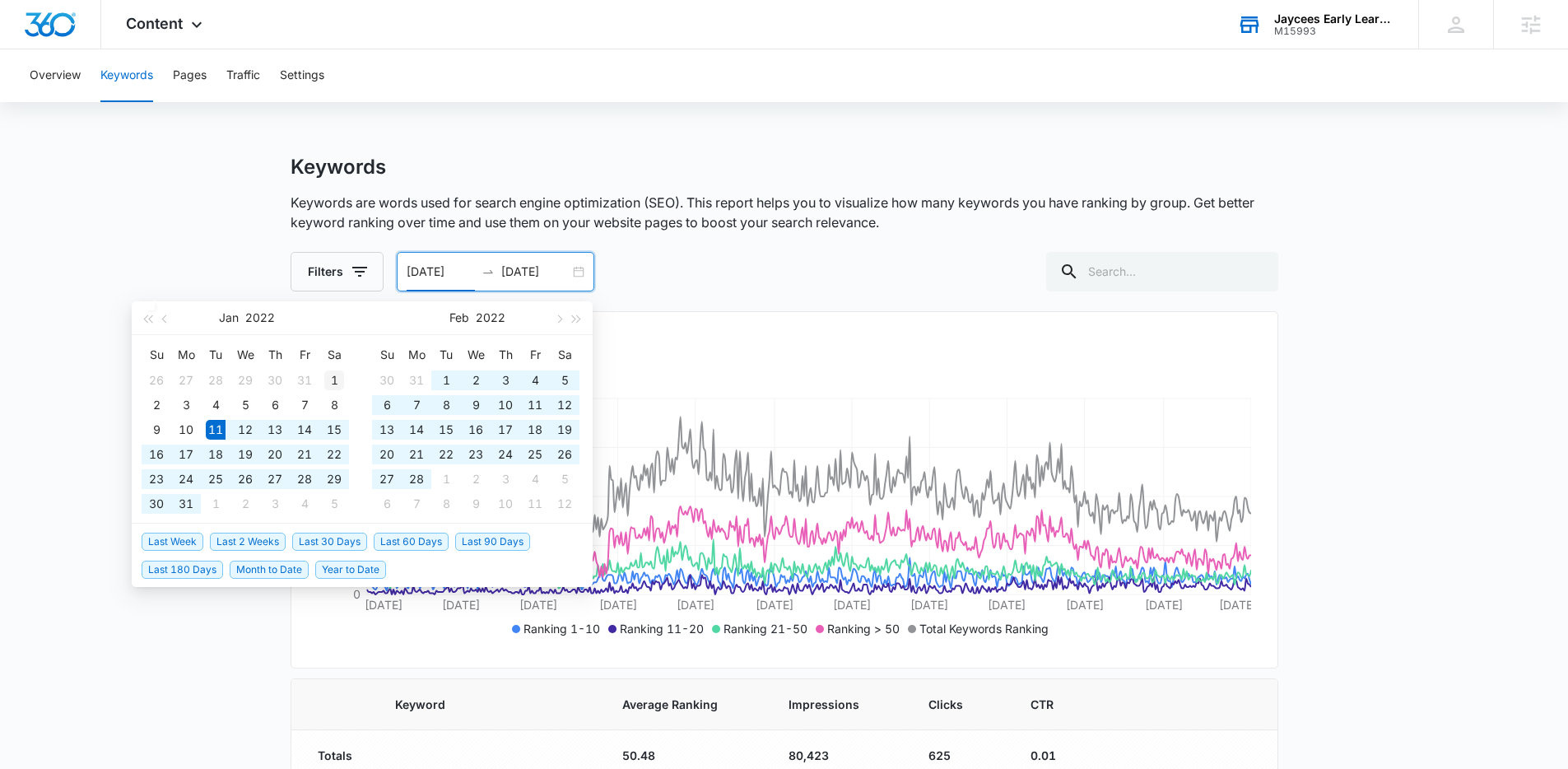
type input "01/01/2022"
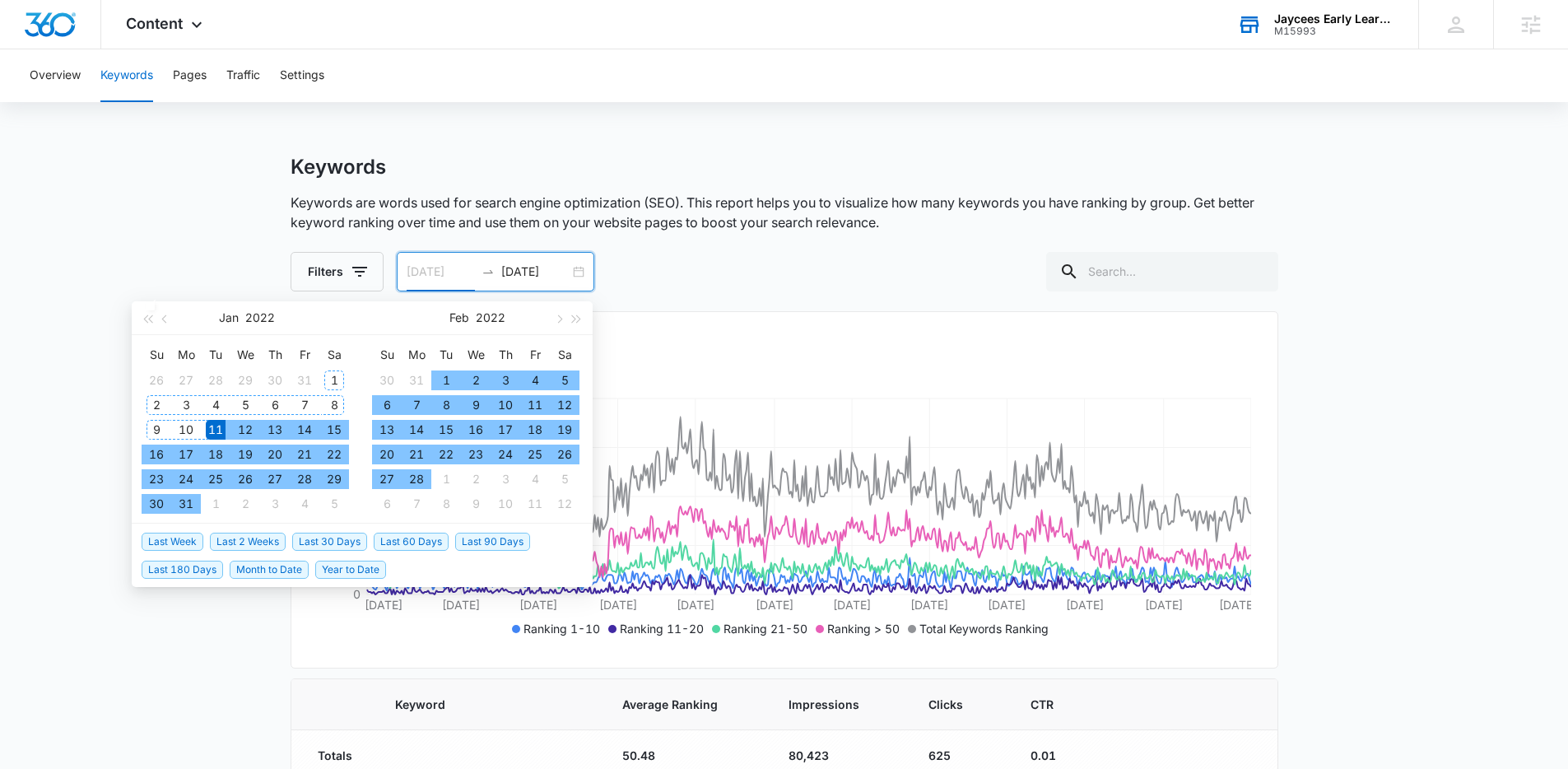
click at [340, 382] on div "1" at bounding box center [334, 381] width 19 height 19
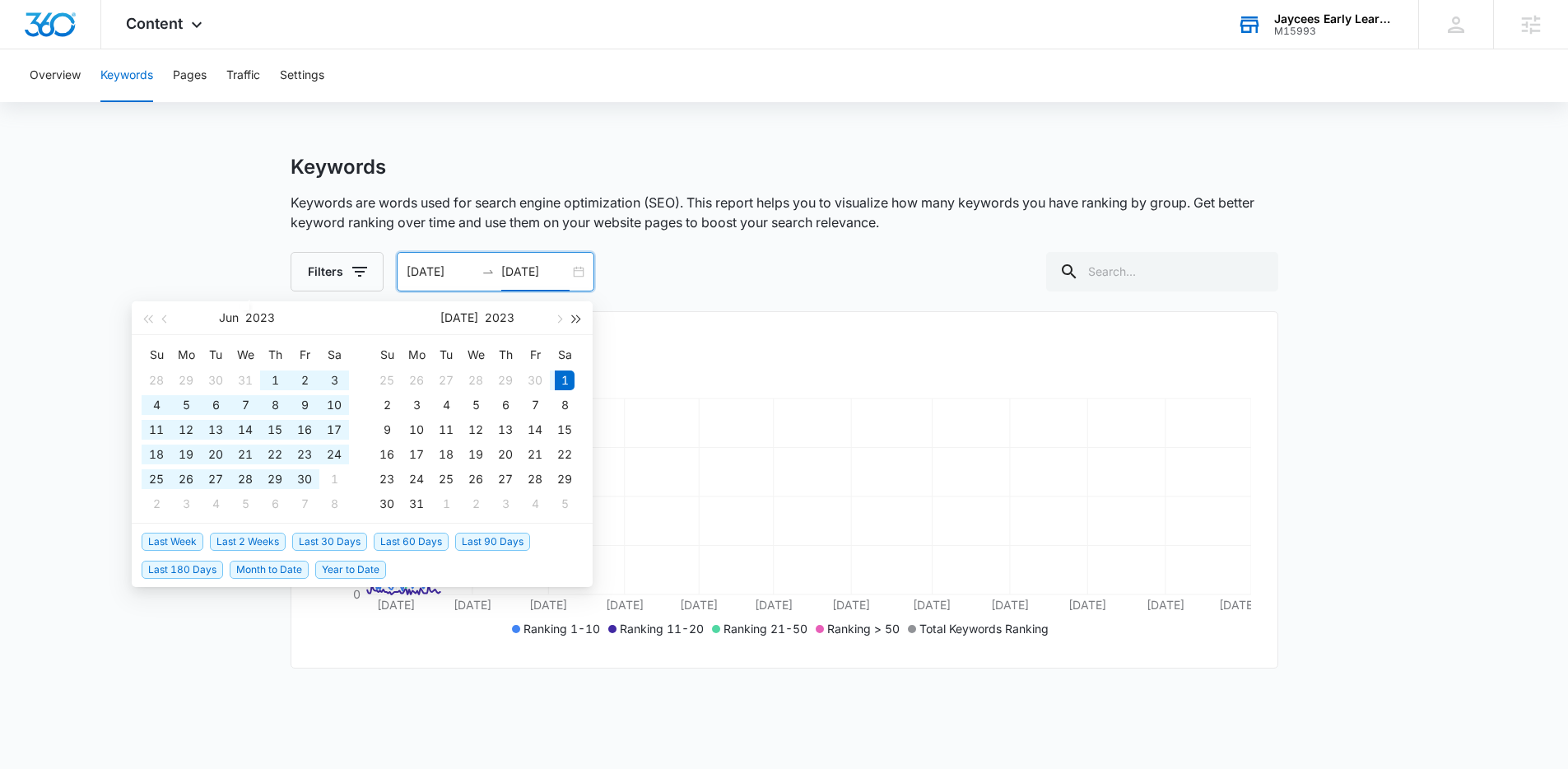
click at [584, 316] on button "button" at bounding box center [577, 317] width 18 height 33
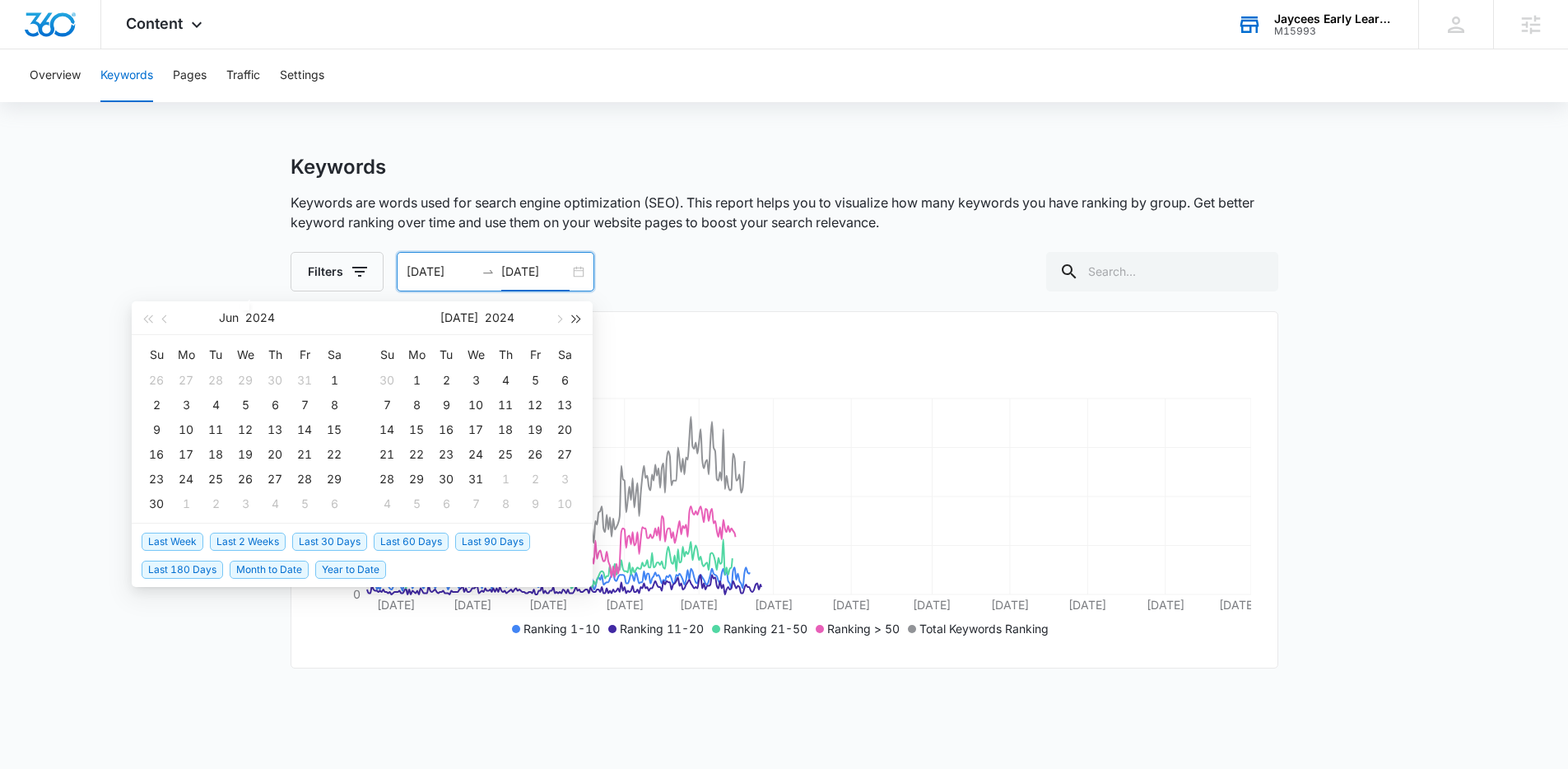
click at [584, 316] on button "button" at bounding box center [577, 317] width 18 height 33
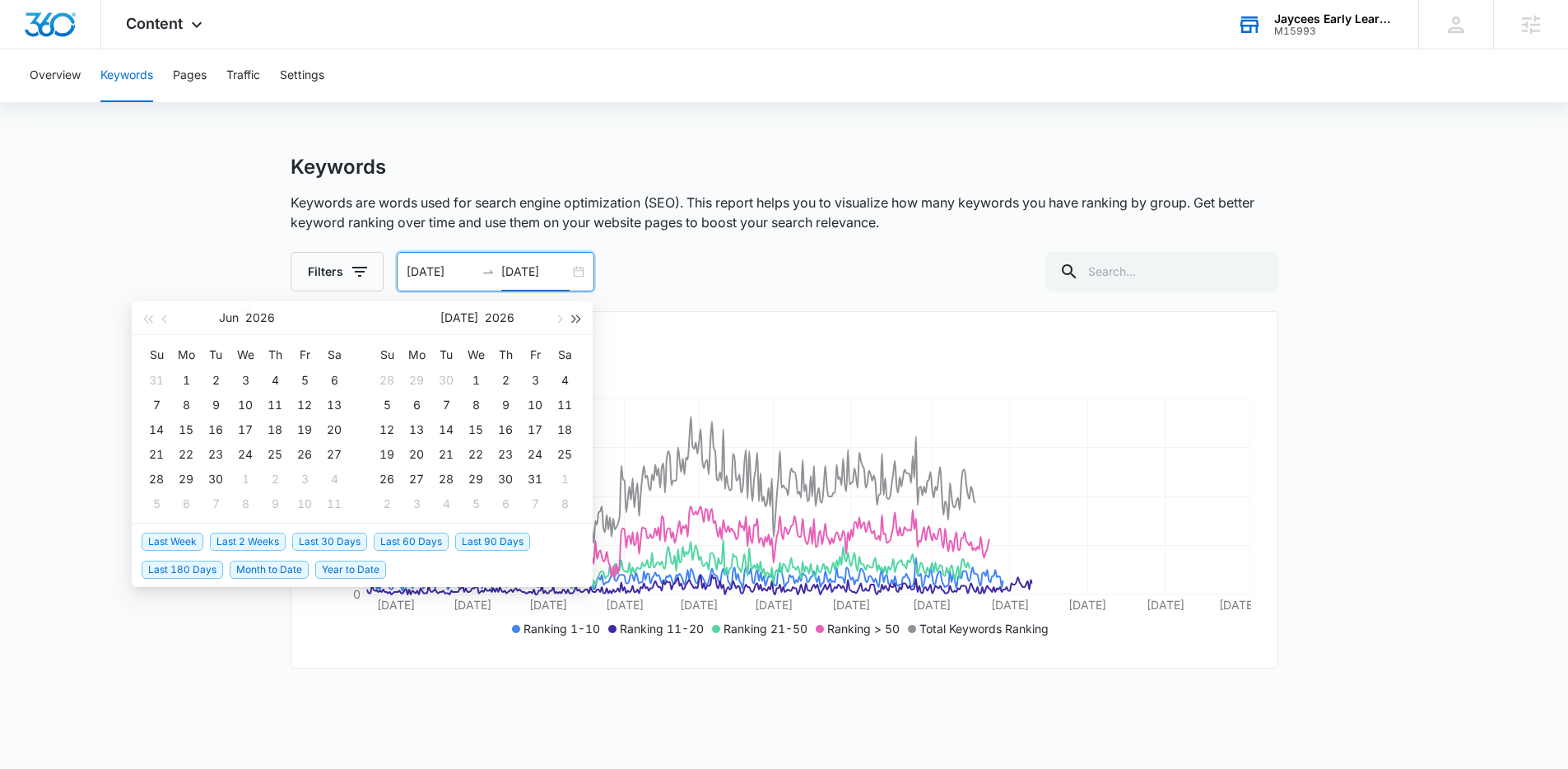
click at [584, 316] on button "button" at bounding box center [577, 317] width 18 height 33
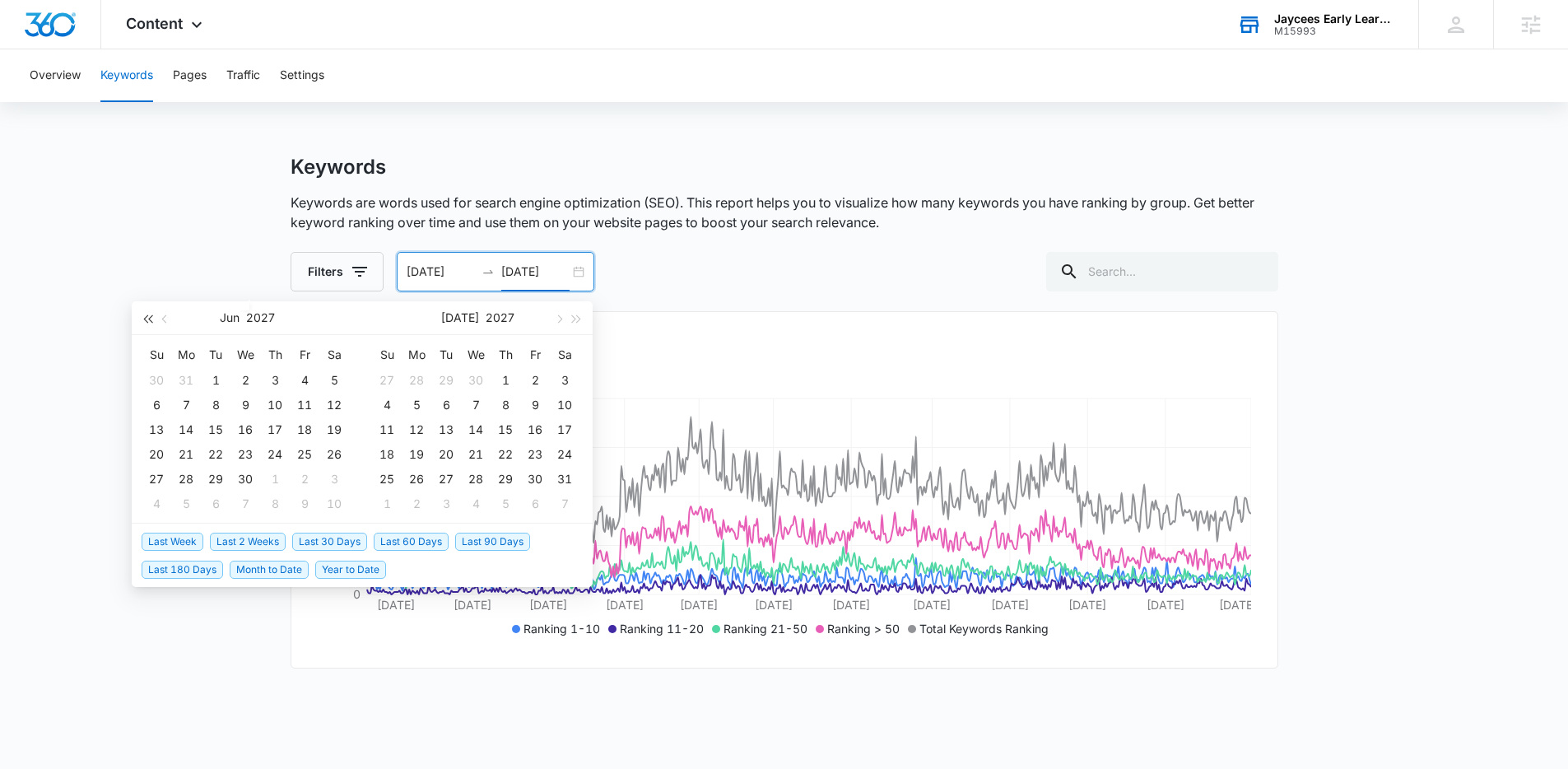
click at [151, 321] on span "button" at bounding box center [147, 318] width 8 height 8
click at [579, 323] on button "button" at bounding box center [577, 317] width 18 height 33
click at [562, 323] on button "button" at bounding box center [558, 317] width 18 height 33
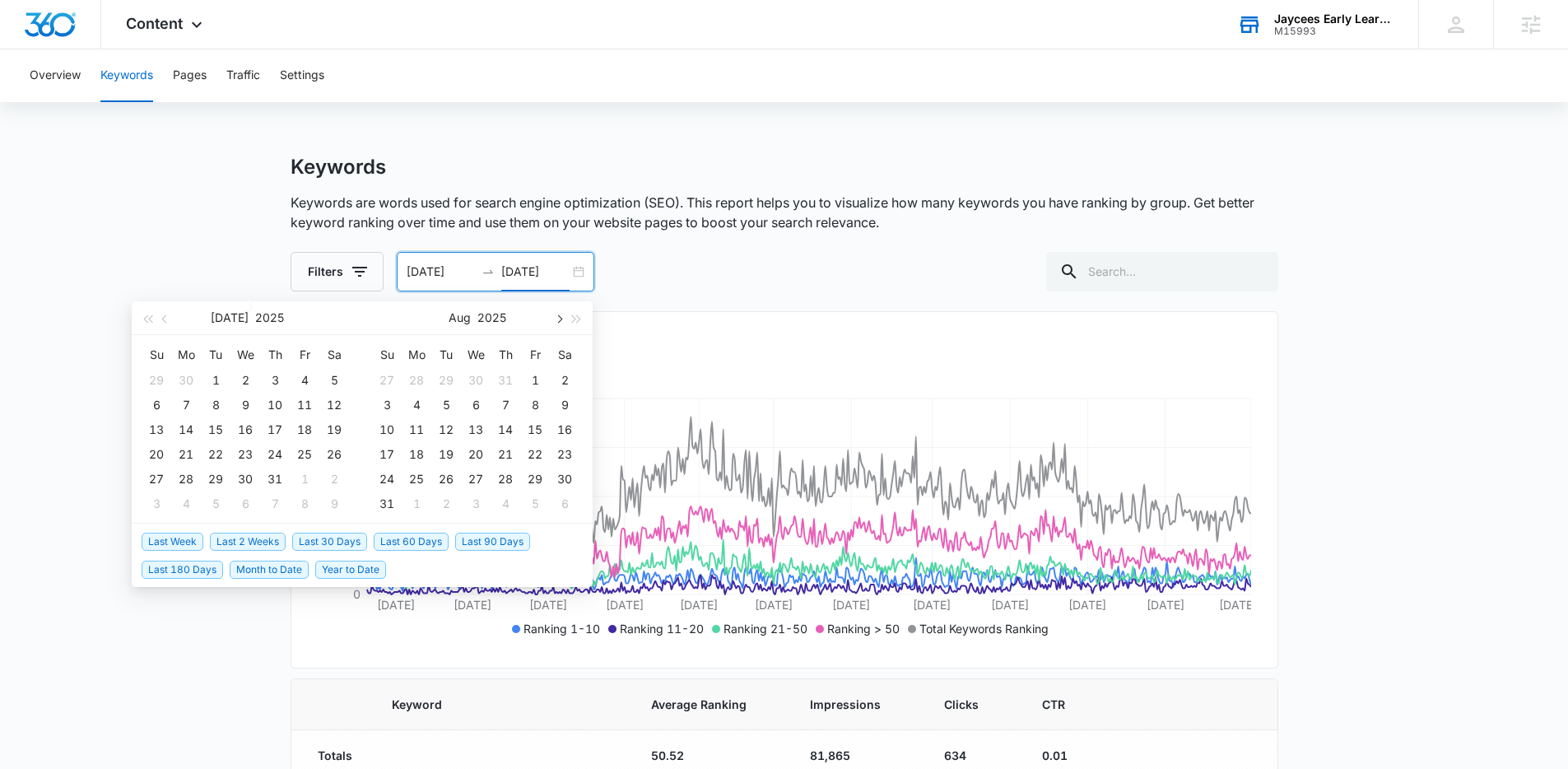
click at [555, 323] on button "button" at bounding box center [558, 317] width 18 height 33
type input "[DATE]"
click at [477, 381] on div "3" at bounding box center [475, 381] width 19 height 19
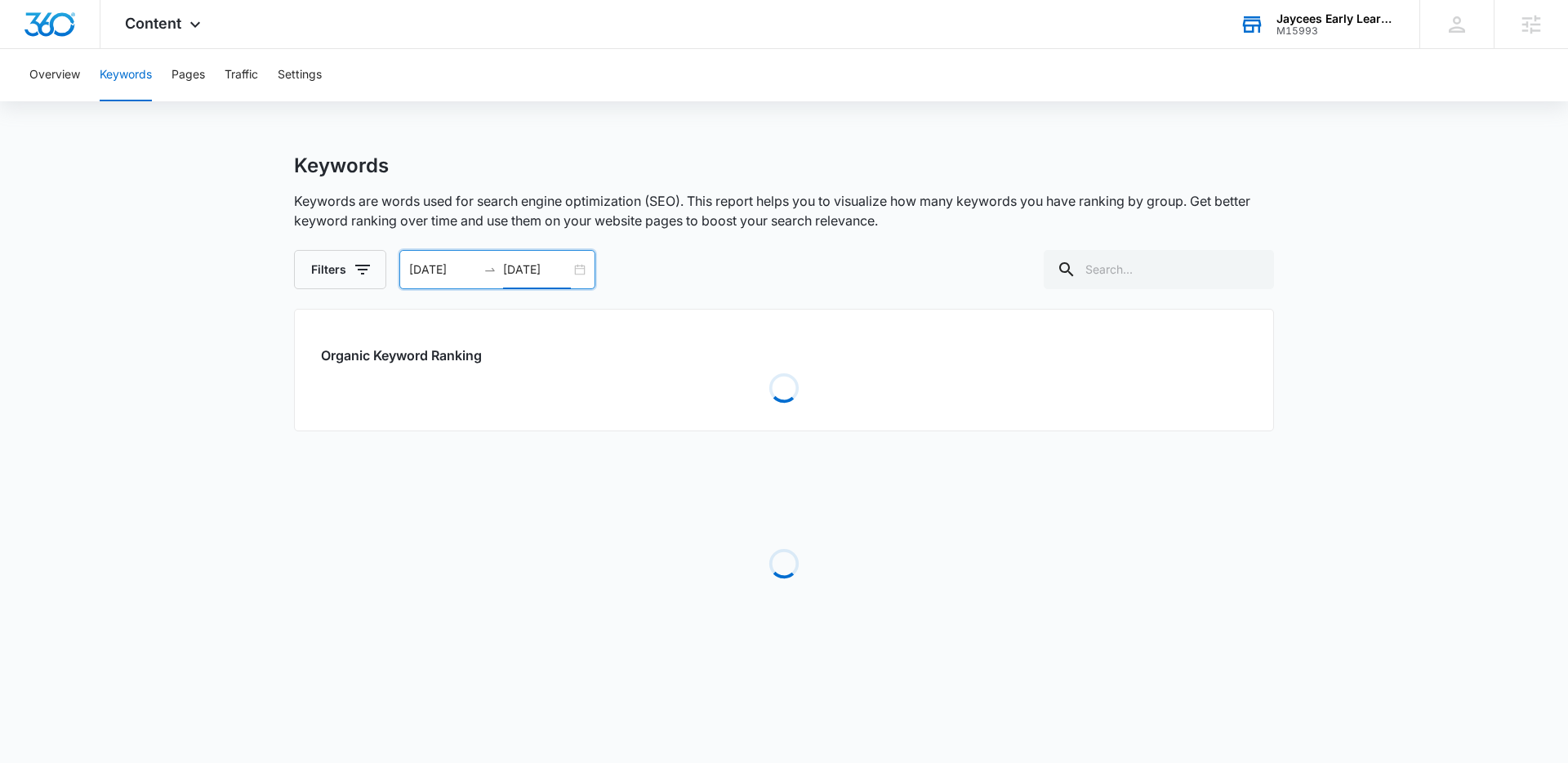
click at [1427, 515] on main "Keywords Keywords are words used for search engine optimization (SEO). This rep…" at bounding box center [784, 429] width 1568 height 552
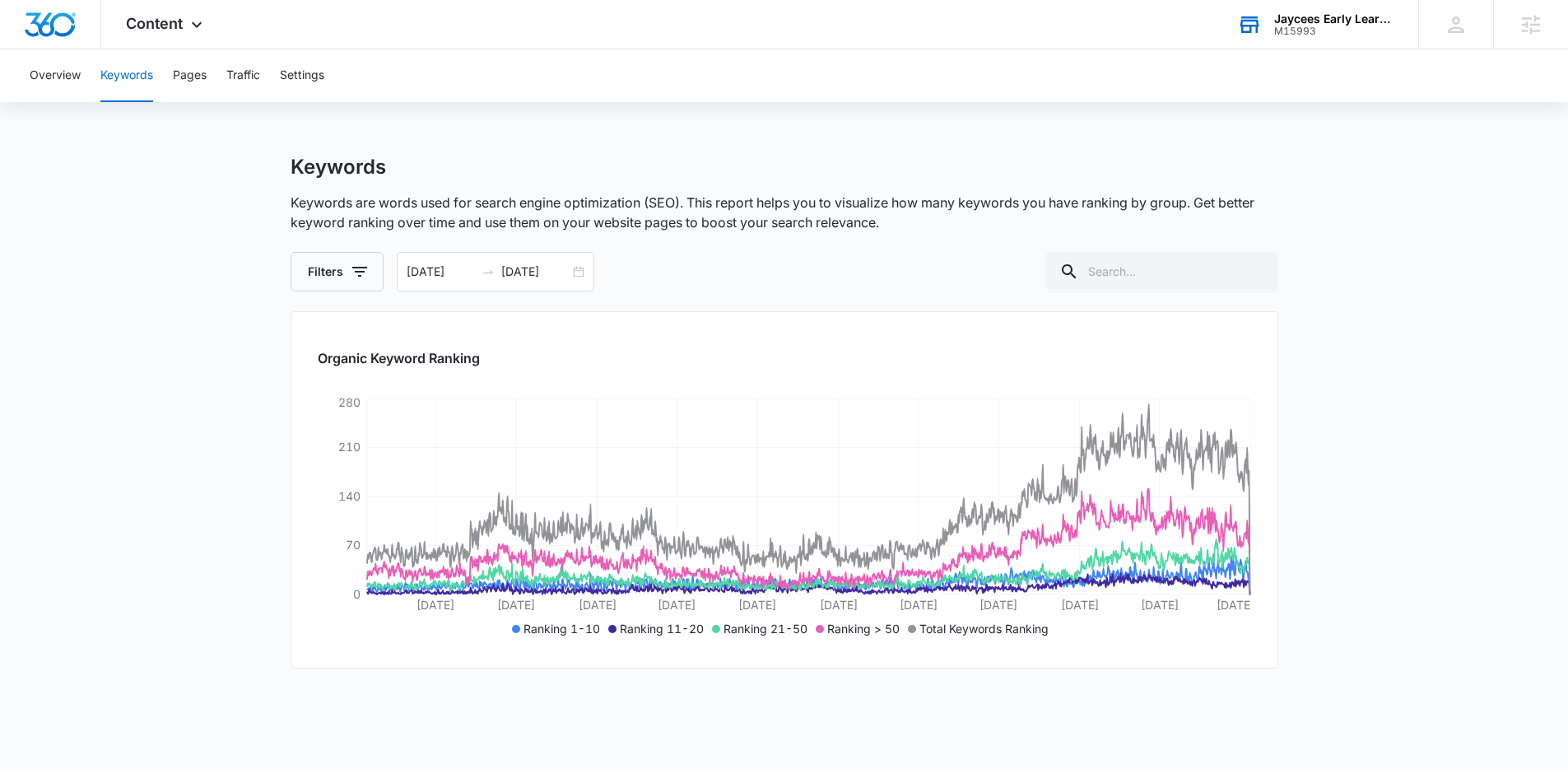
click at [1489, 498] on main "Keywords Keywords are words used for search engine optimization (SEO). This rep…" at bounding box center [784, 549] width 1568 height 790
click at [441, 258] on div "01/01/2022 09/03/2025" at bounding box center [495, 272] width 198 height 40
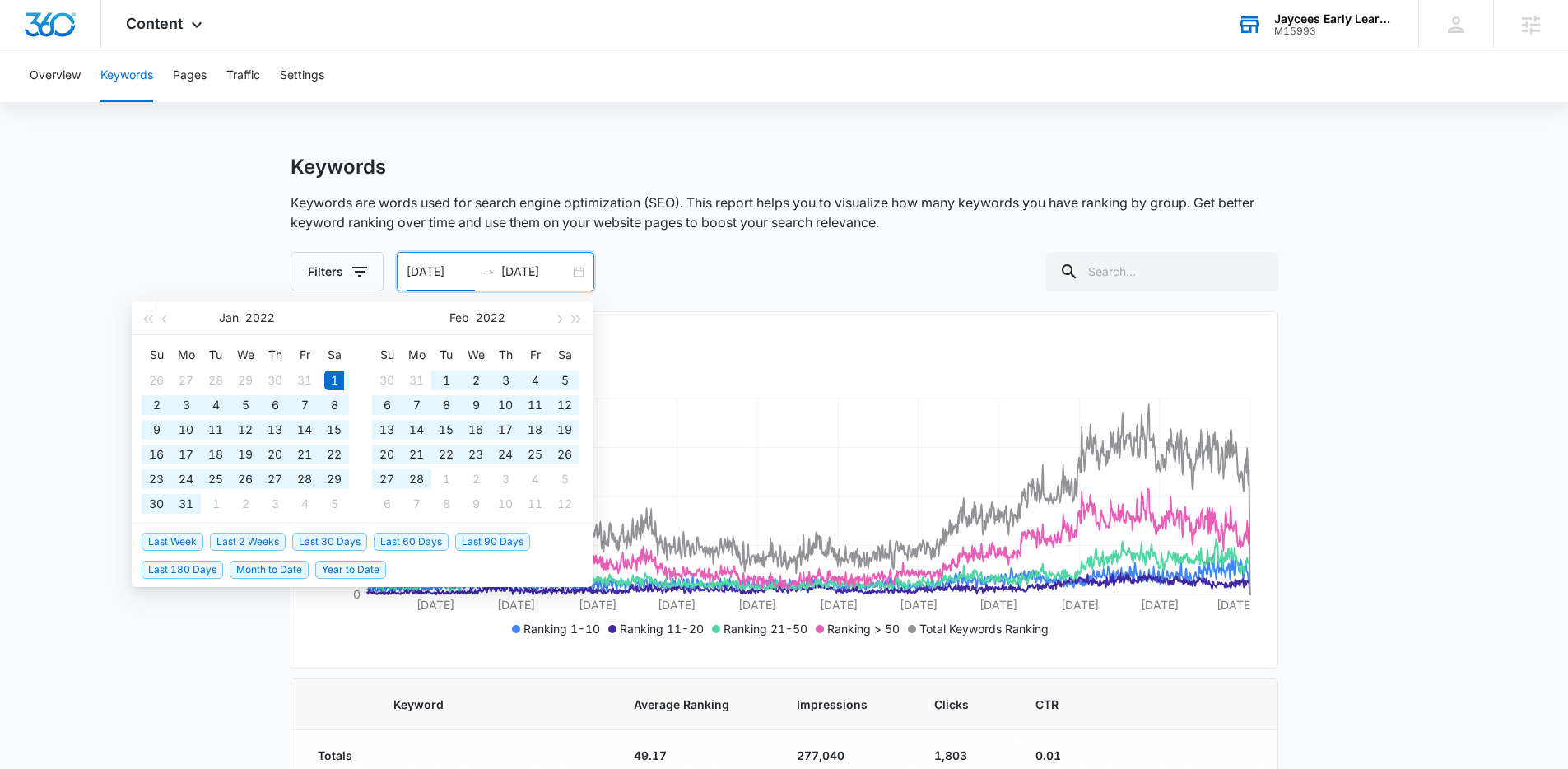
click at [439, 280] on input "01/01/2022" at bounding box center [441, 272] width 69 height 18
click at [582, 324] on button "button" at bounding box center [577, 317] width 18 height 33
click at [144, 310] on button "button" at bounding box center [147, 317] width 18 height 33
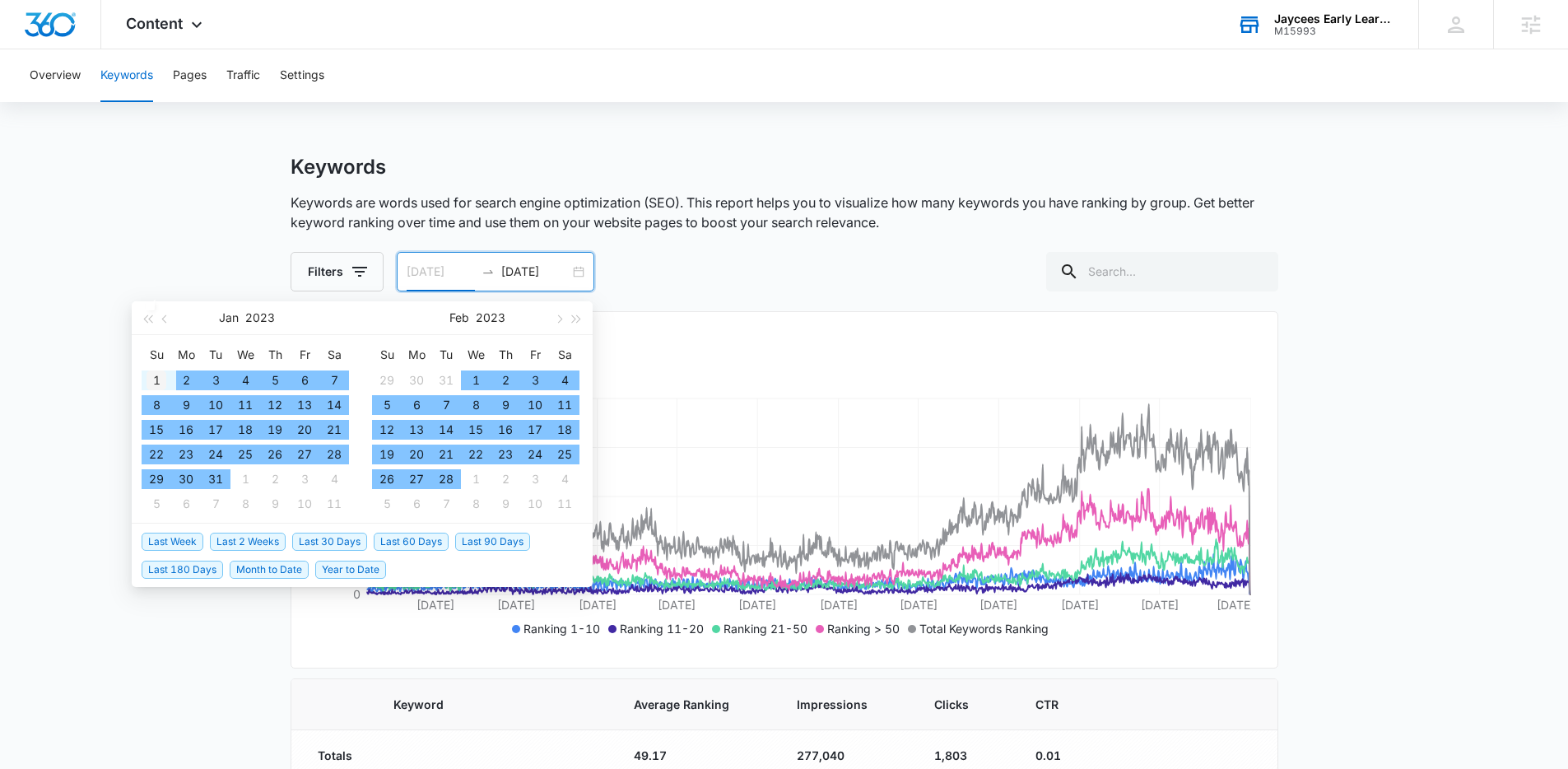
type input "01/01/2023"
click at [159, 381] on div "1" at bounding box center [156, 381] width 19 height 19
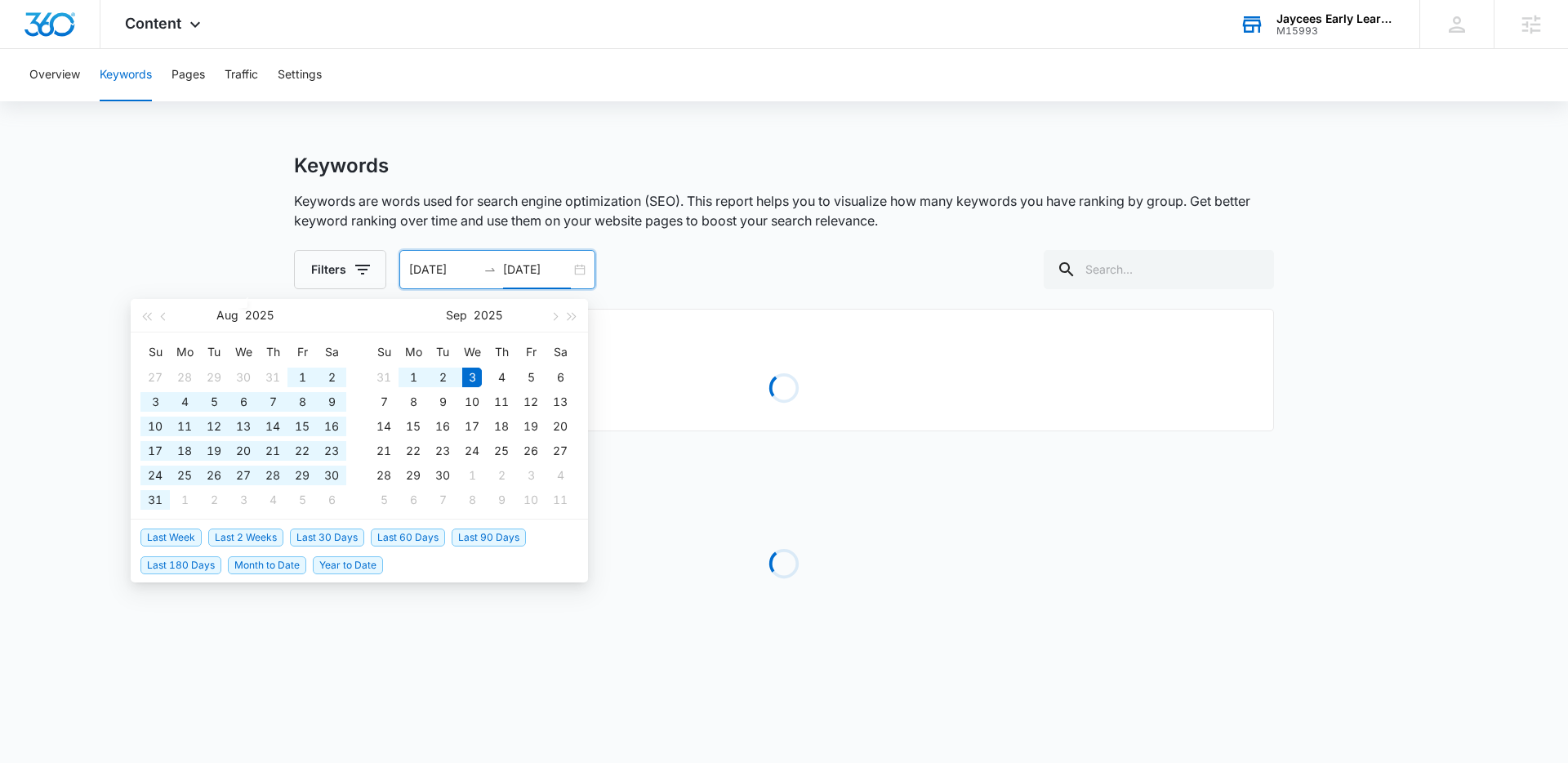
click at [164, 255] on main "Keywords Keywords are words used for search engine optimization (SEO). This rep…" at bounding box center [784, 429] width 1568 height 552
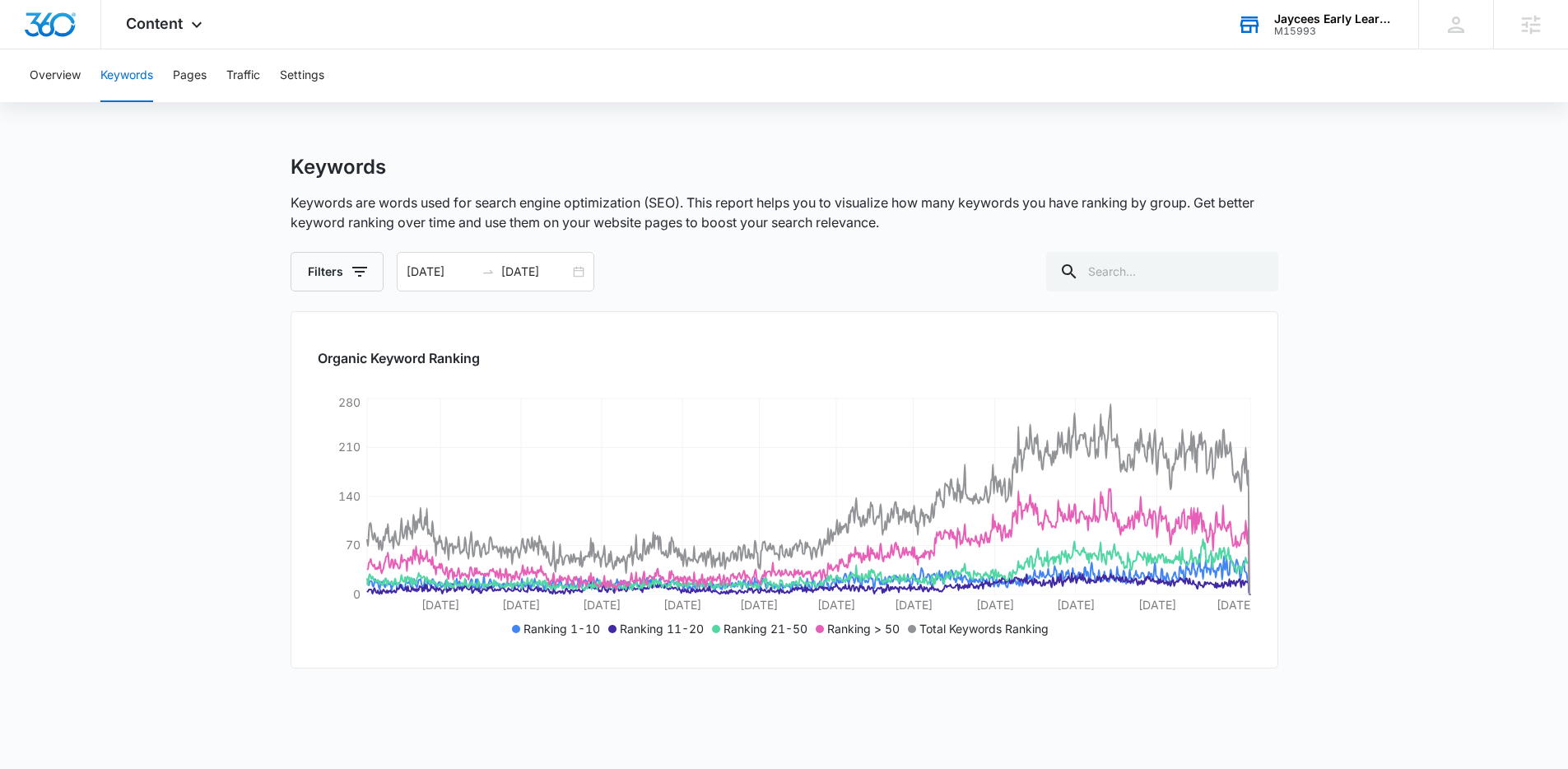
click at [1431, 499] on main "Keywords Keywords are words used for search engine optimization (SEO). This rep…" at bounding box center [784, 549] width 1568 height 790
click at [136, 28] on span "Content" at bounding box center [154, 24] width 57 height 18
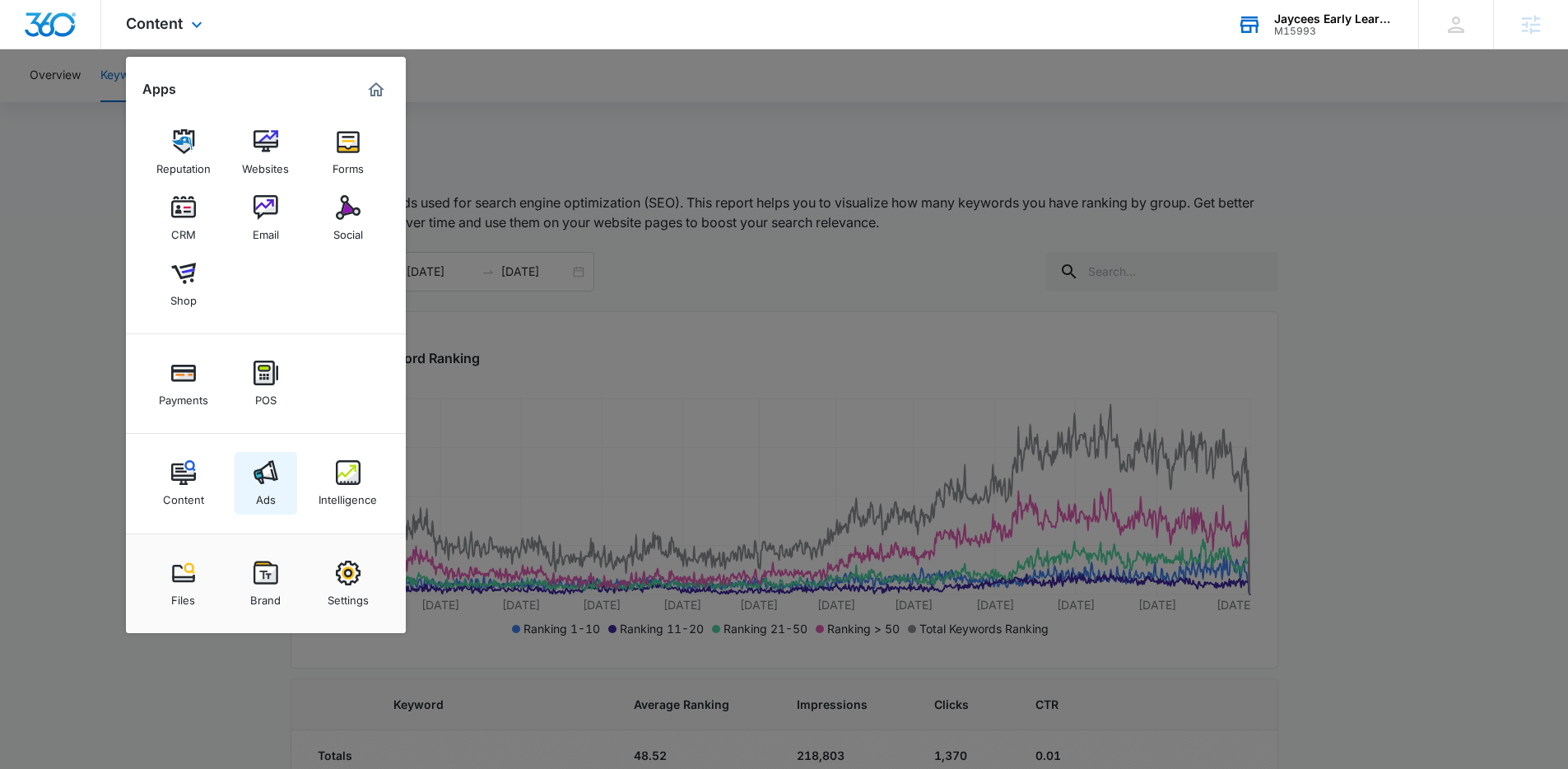
click at [257, 468] on img at bounding box center [266, 473] width 25 height 25
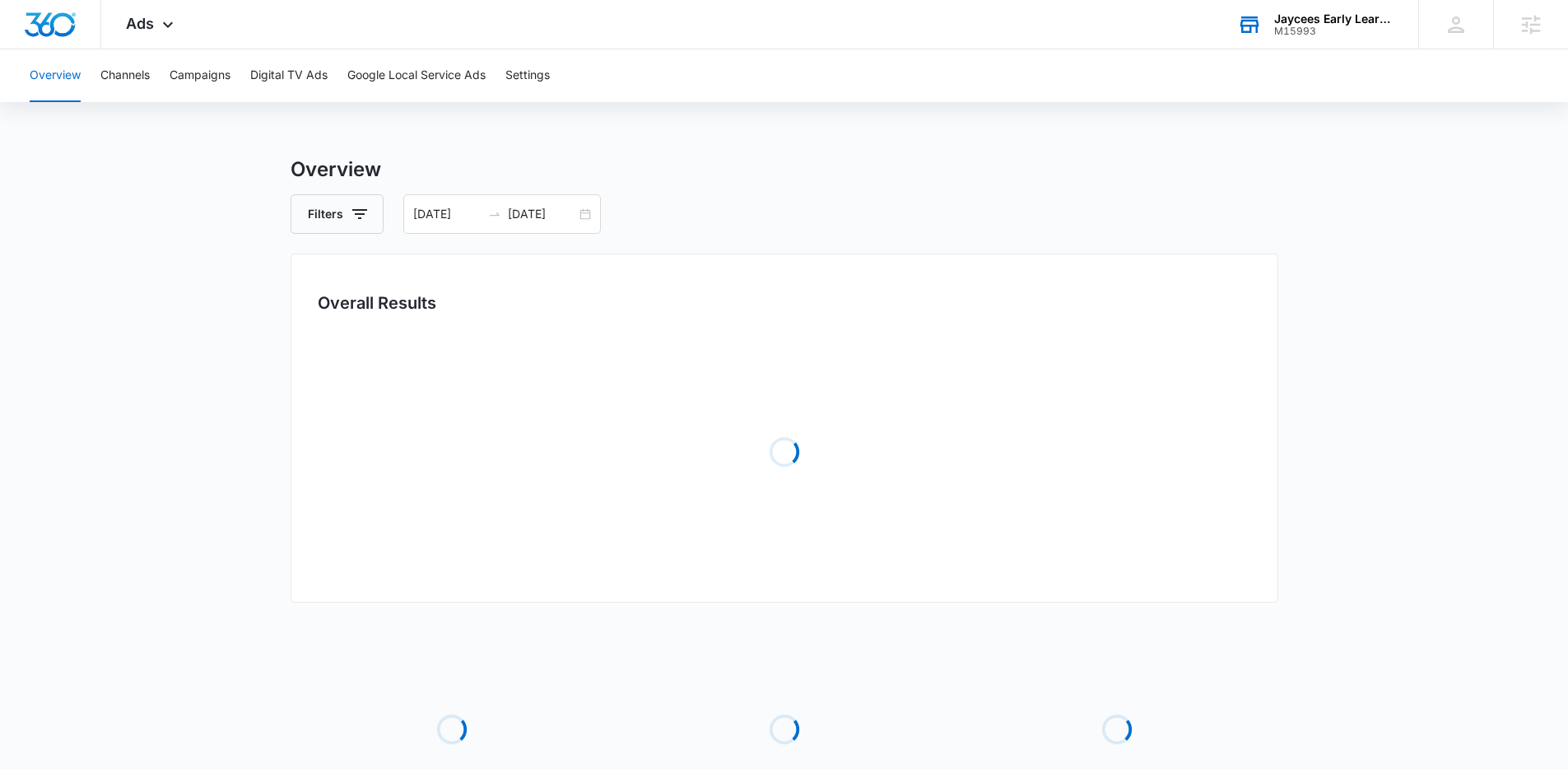
click at [250, 454] on main "Overview Filters 01/01/2023 09/03/2025 Overall Results Loading Loading Loading …" at bounding box center [784, 533] width 1568 height 758
click at [206, 82] on button "Campaigns" at bounding box center [199, 76] width 61 height 53
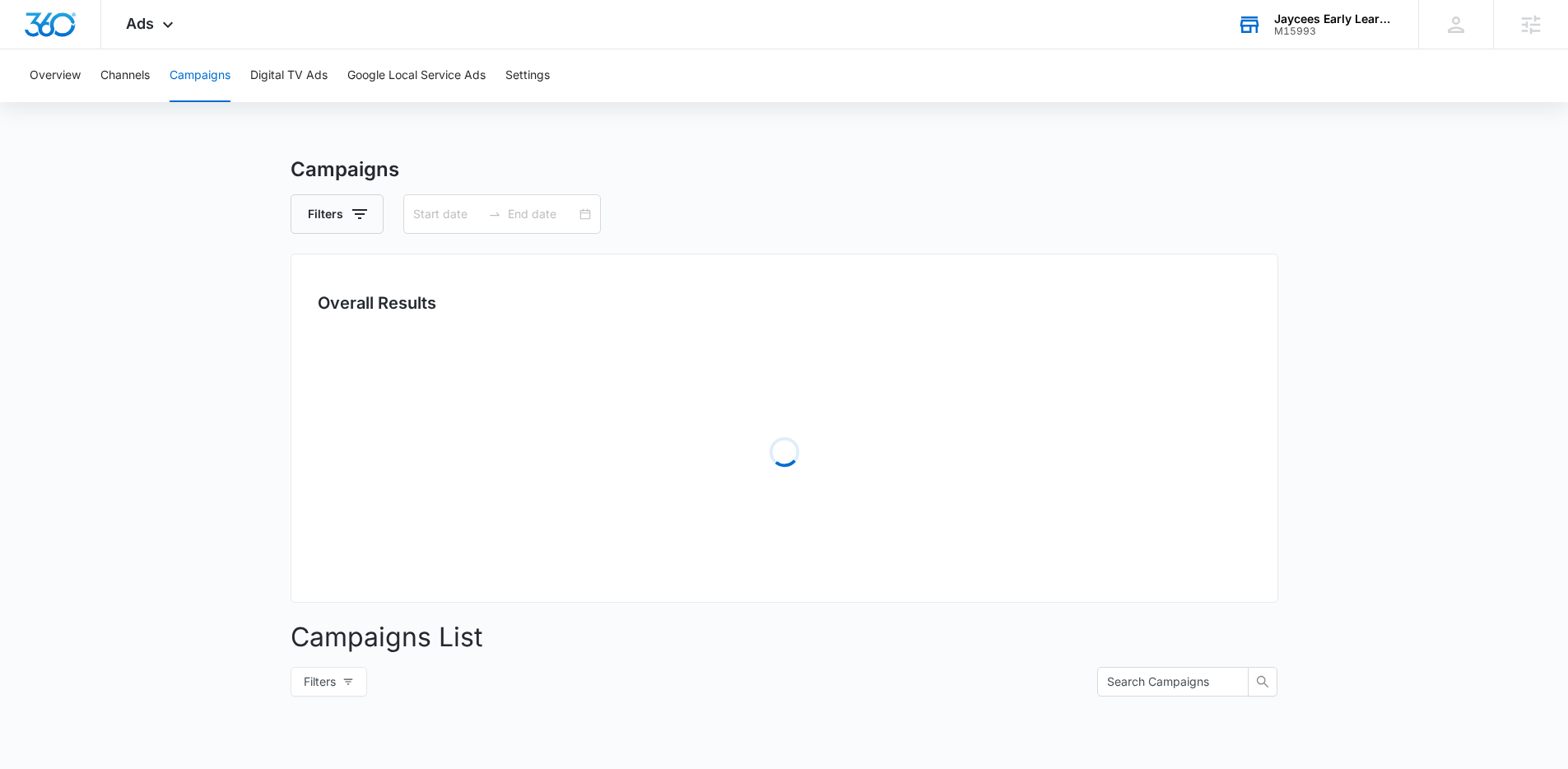
type input "01/01/2023"
type input "[DATE]"
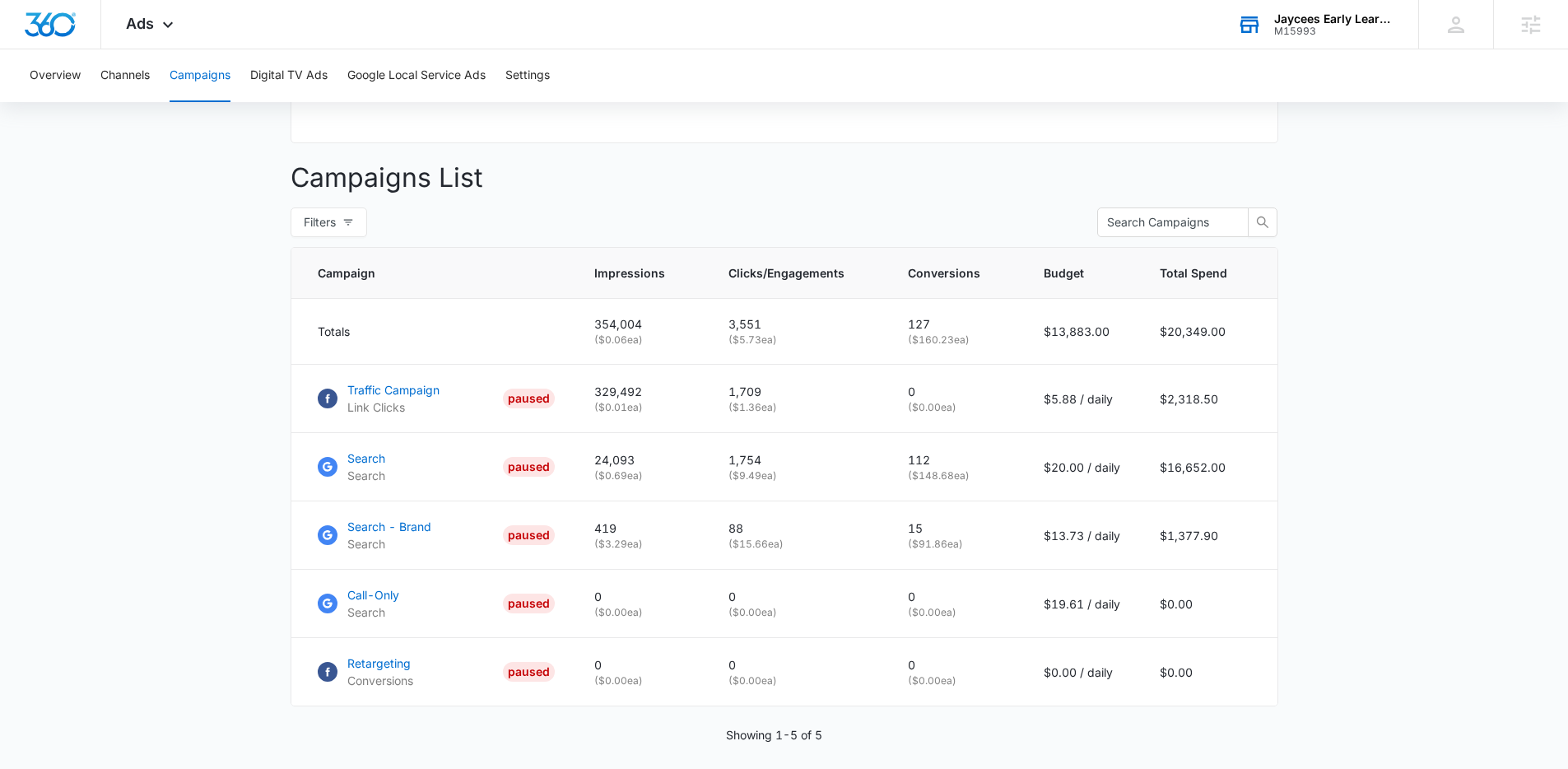
scroll to position [513, 0]
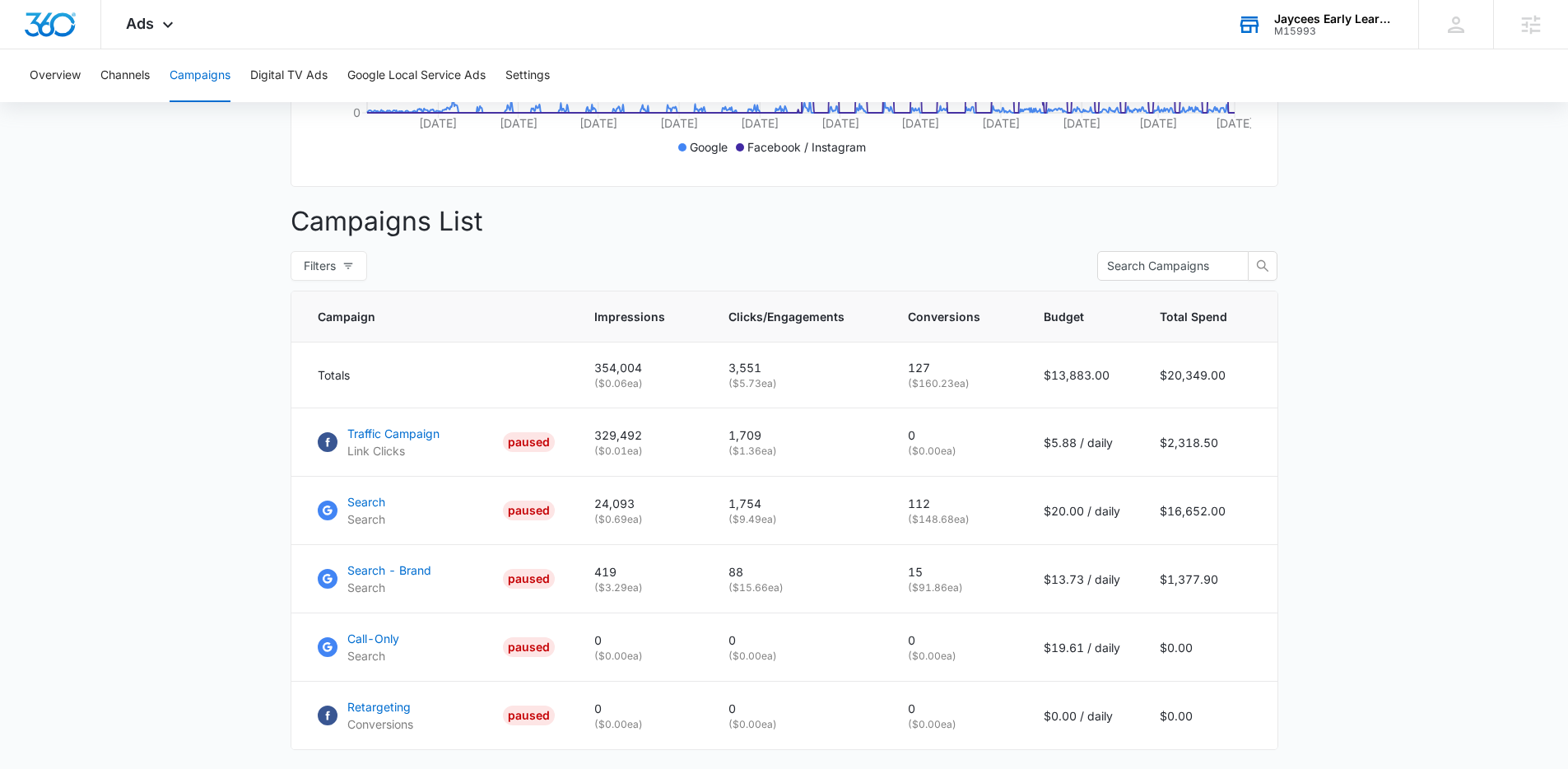
click at [192, 497] on main "Campaigns Filters 01/01/2023 09/03/2025 Overall Results Impressions 354k 47.76%…" at bounding box center [784, 253] width 1568 height 1224
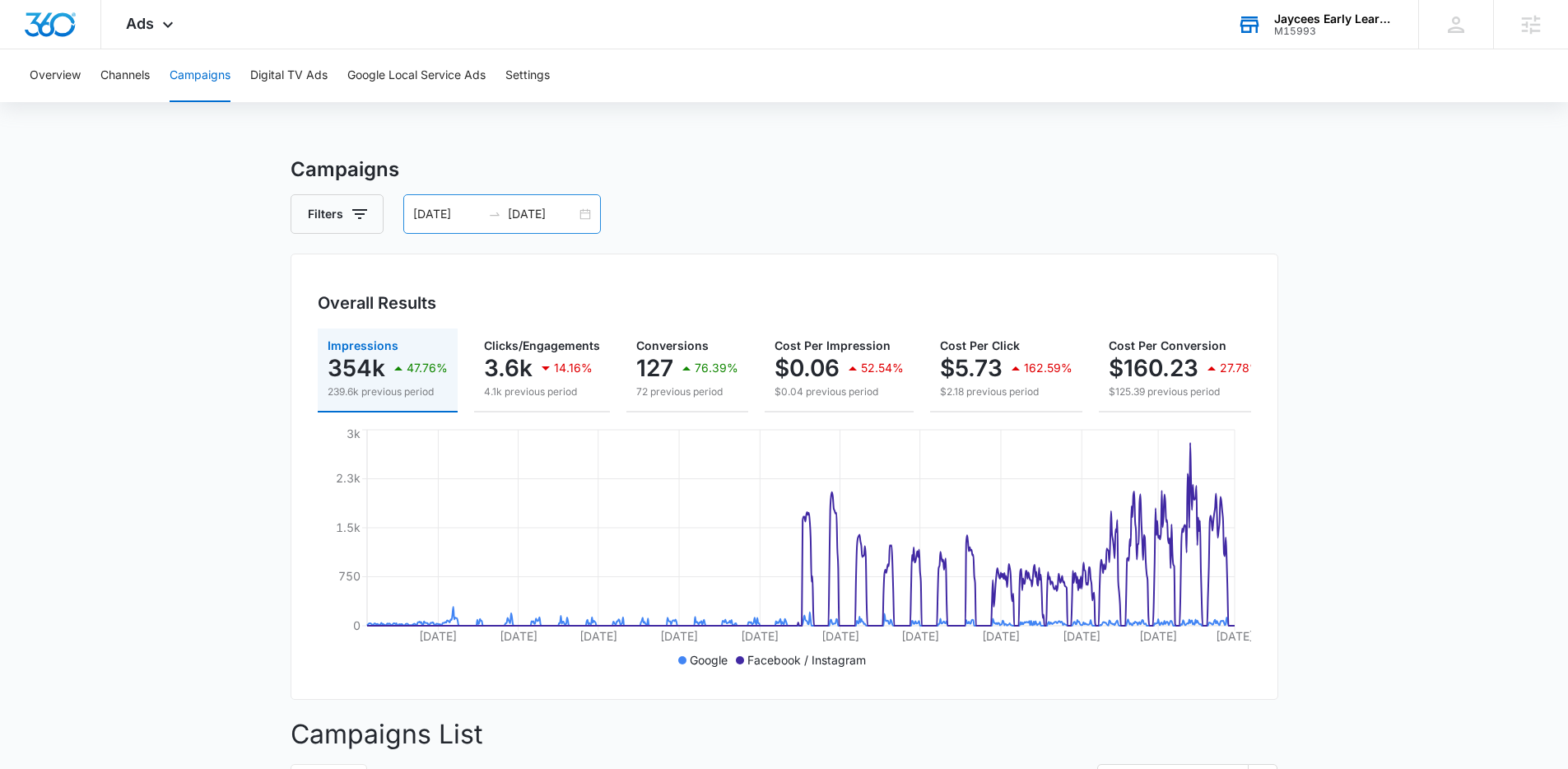
click at [435, 202] on div "01/01/2023 09/03/2025" at bounding box center [502, 214] width 198 height 40
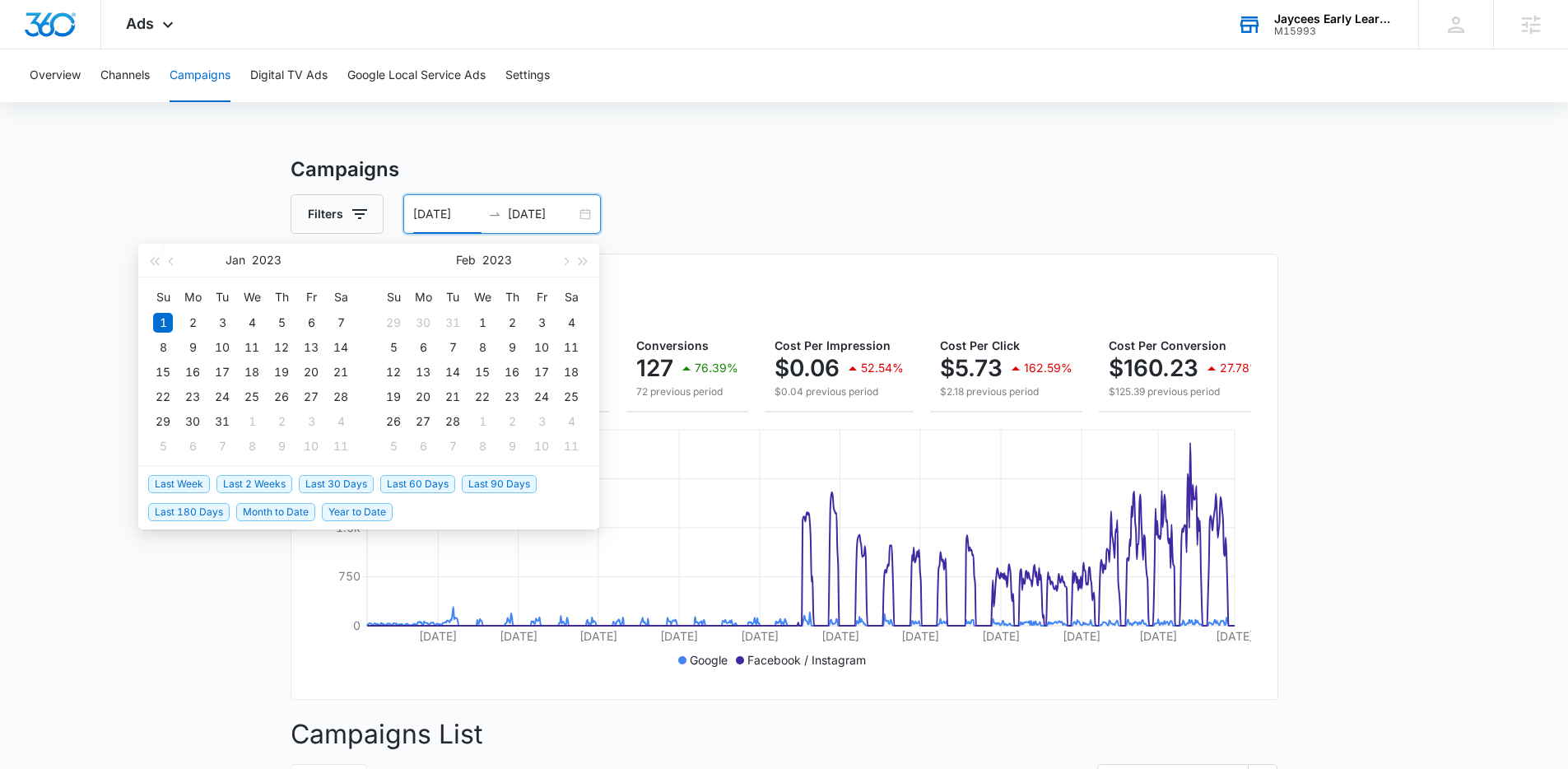
click at [409, 483] on span "Last 60 Days" at bounding box center [417, 484] width 75 height 18
type input "[DATE]"
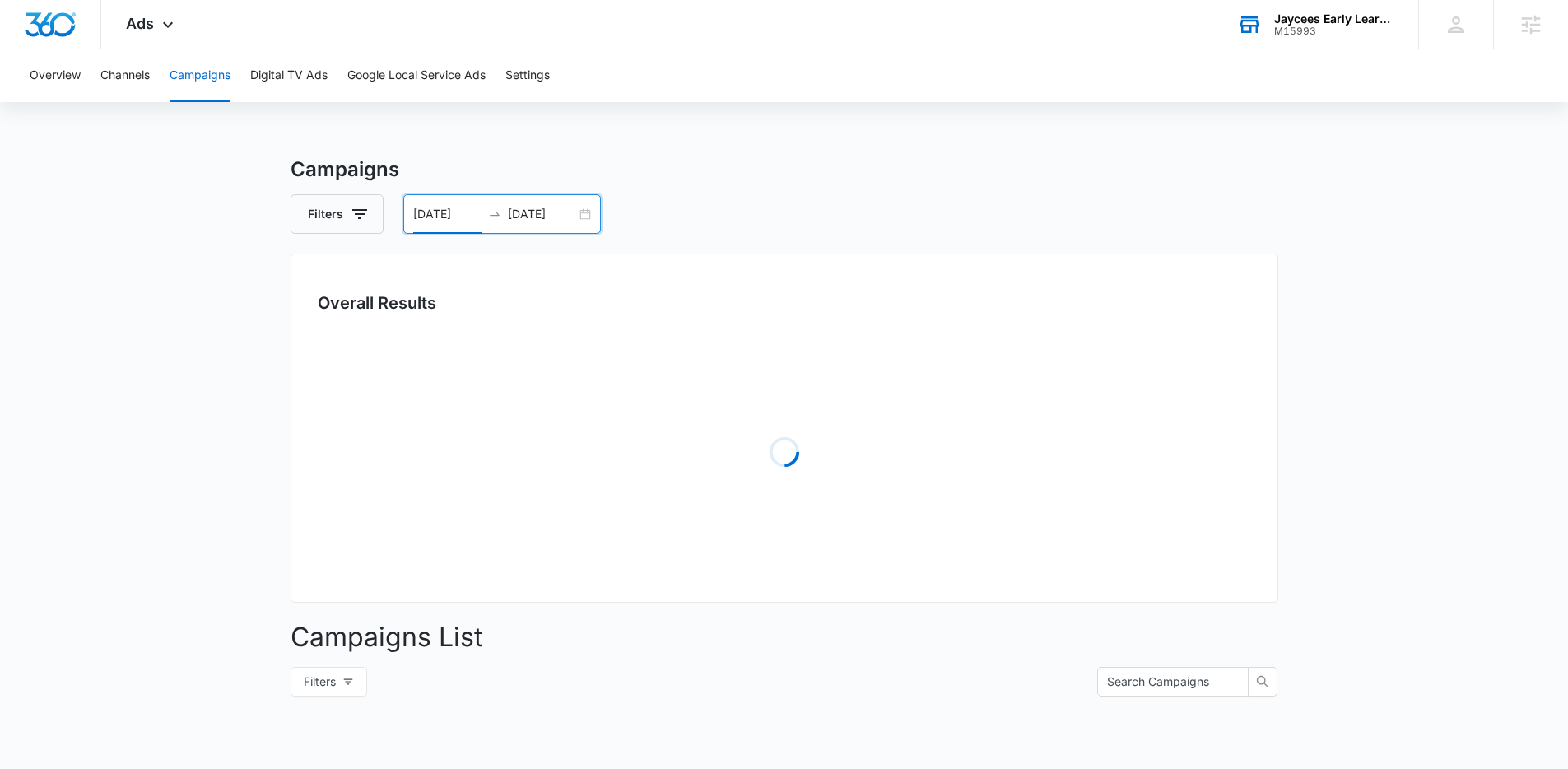
click at [235, 619] on main "Campaigns Filters 07/05/2025 09/03/2025 Overall Results Loading Campaigns List …" at bounding box center [784, 584] width 1568 height 858
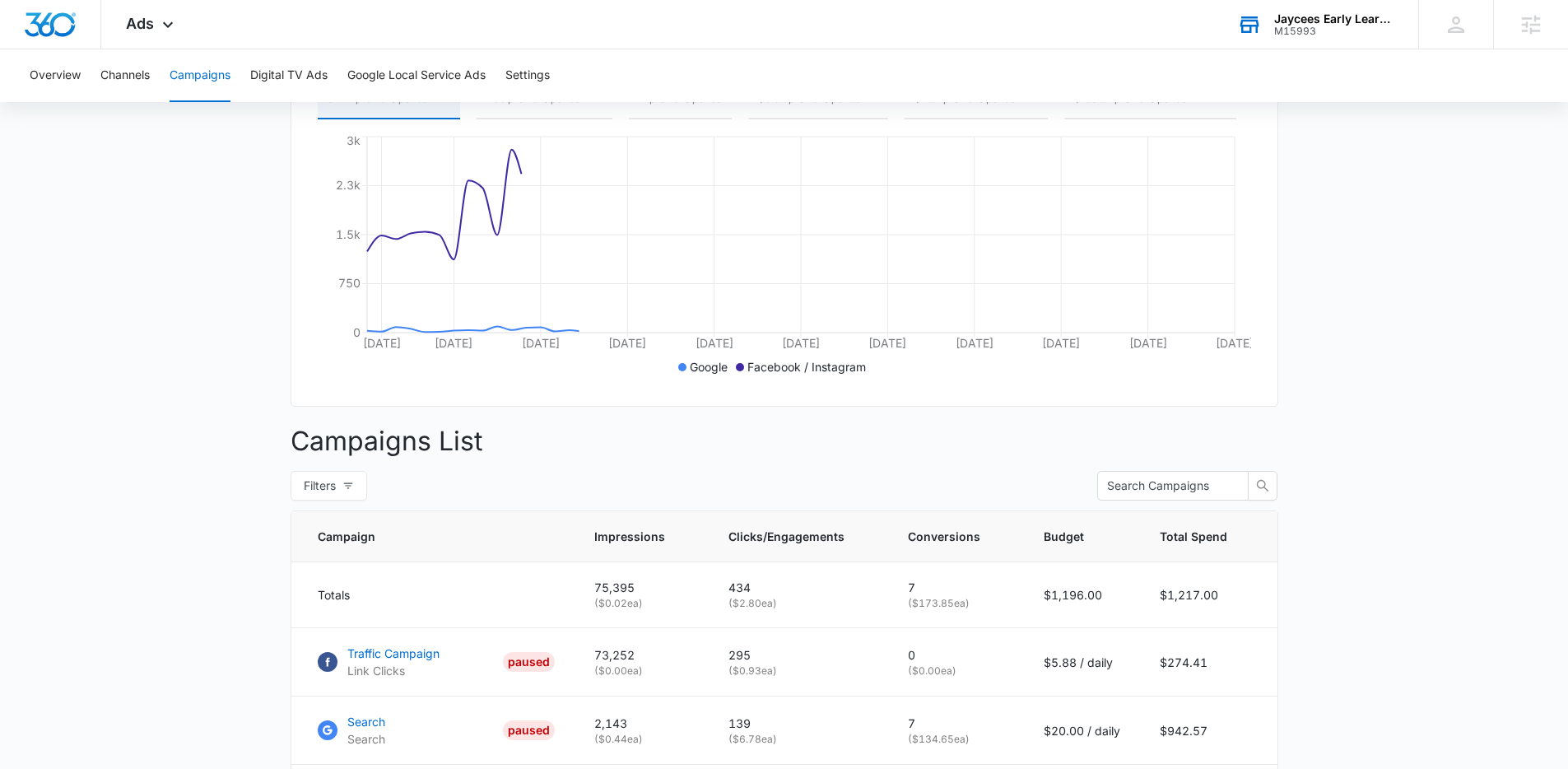
scroll to position [376, 0]
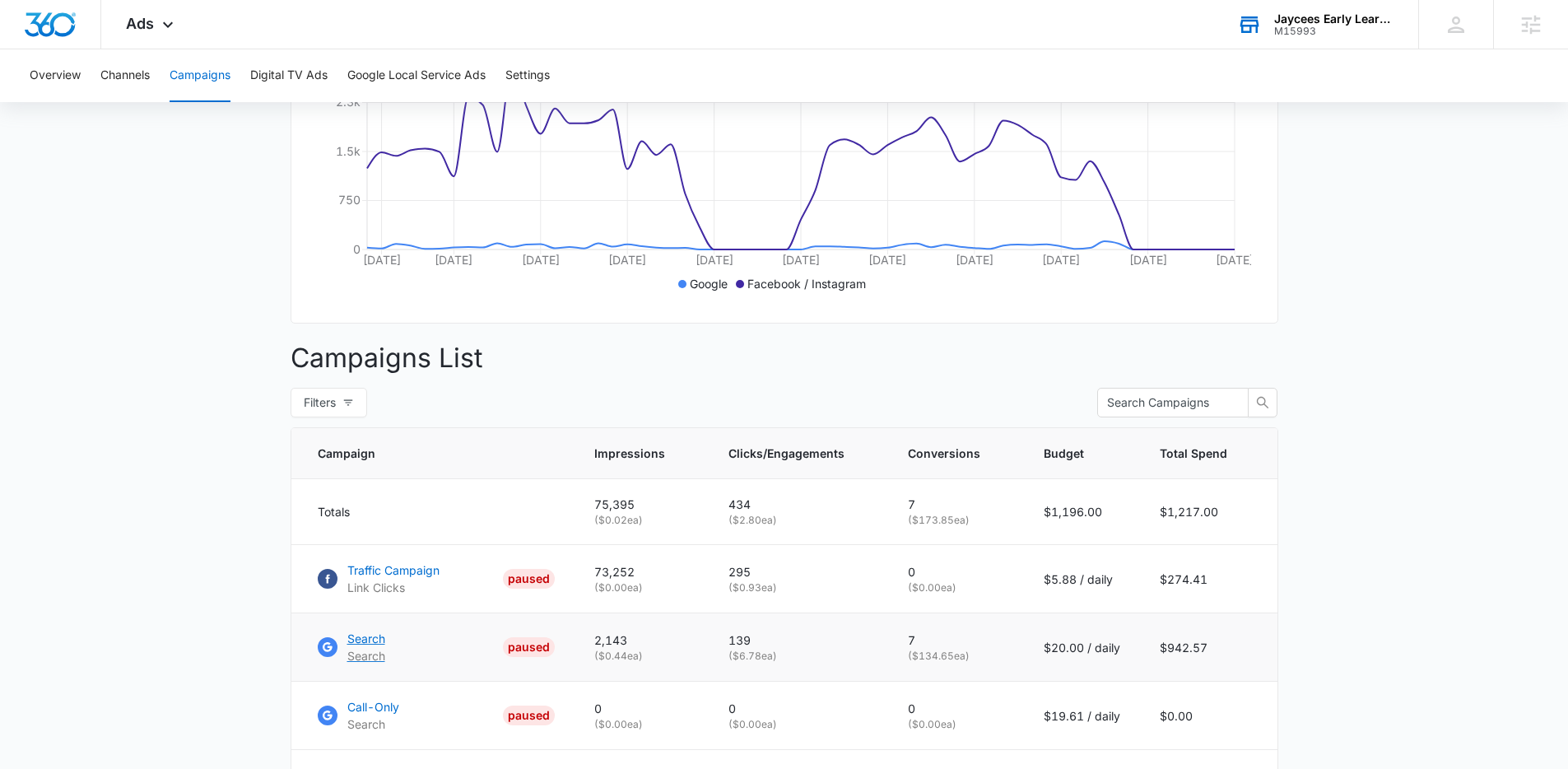
click at [358, 647] on p "Search" at bounding box center [365, 639] width 38 height 18
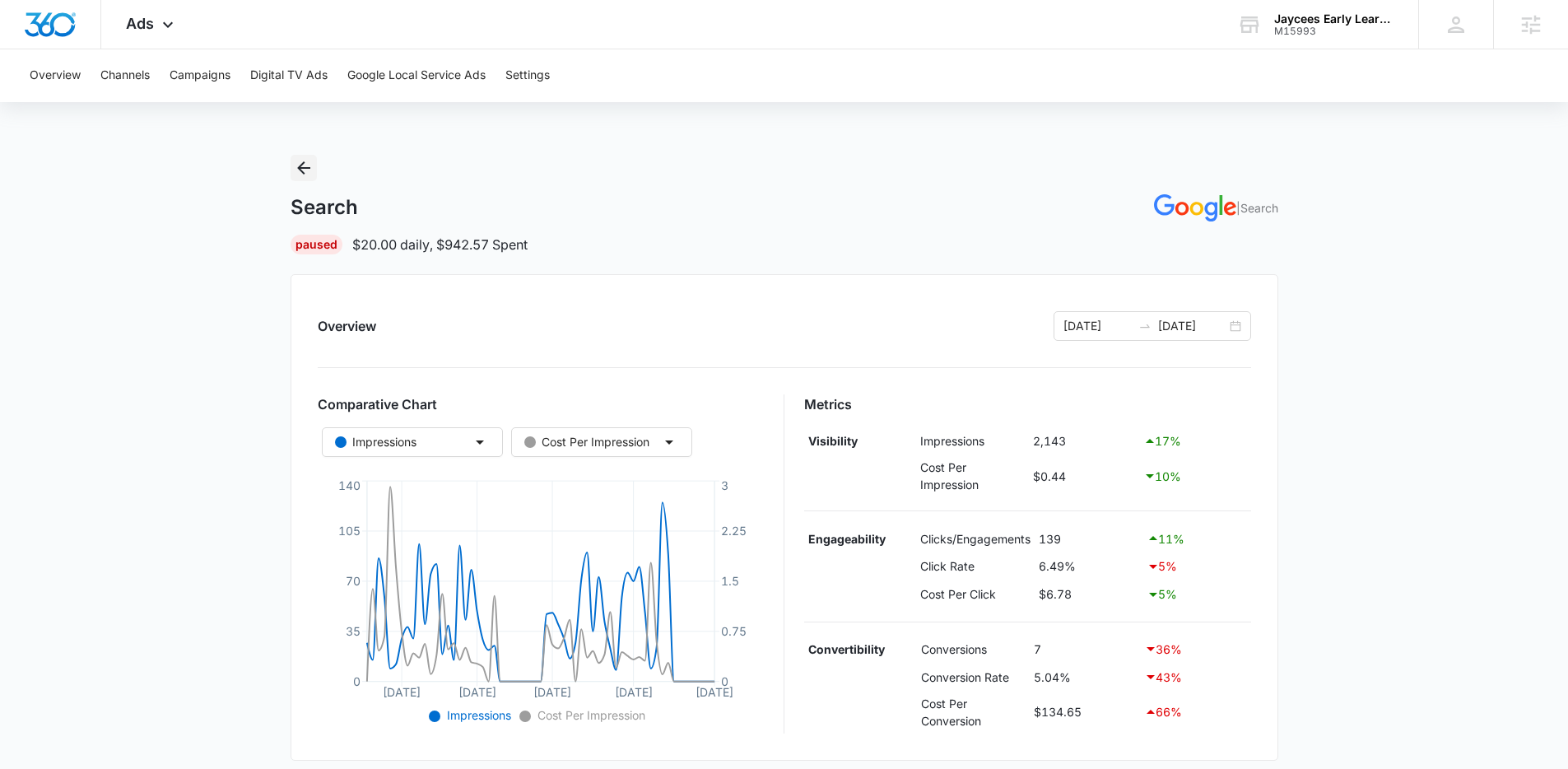
click at [307, 163] on icon "Back" at bounding box center [303, 168] width 19 height 19
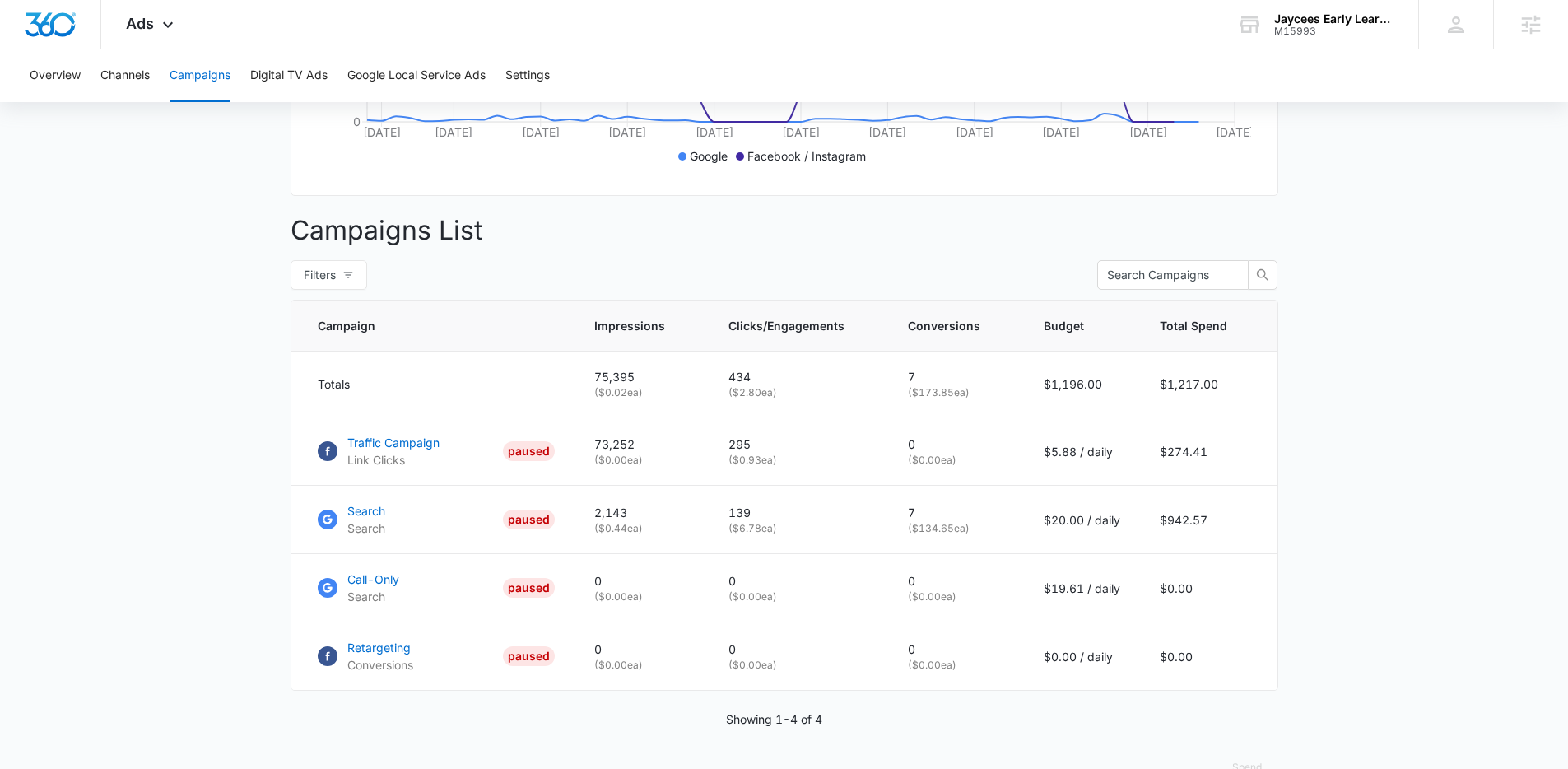
scroll to position [555, 0]
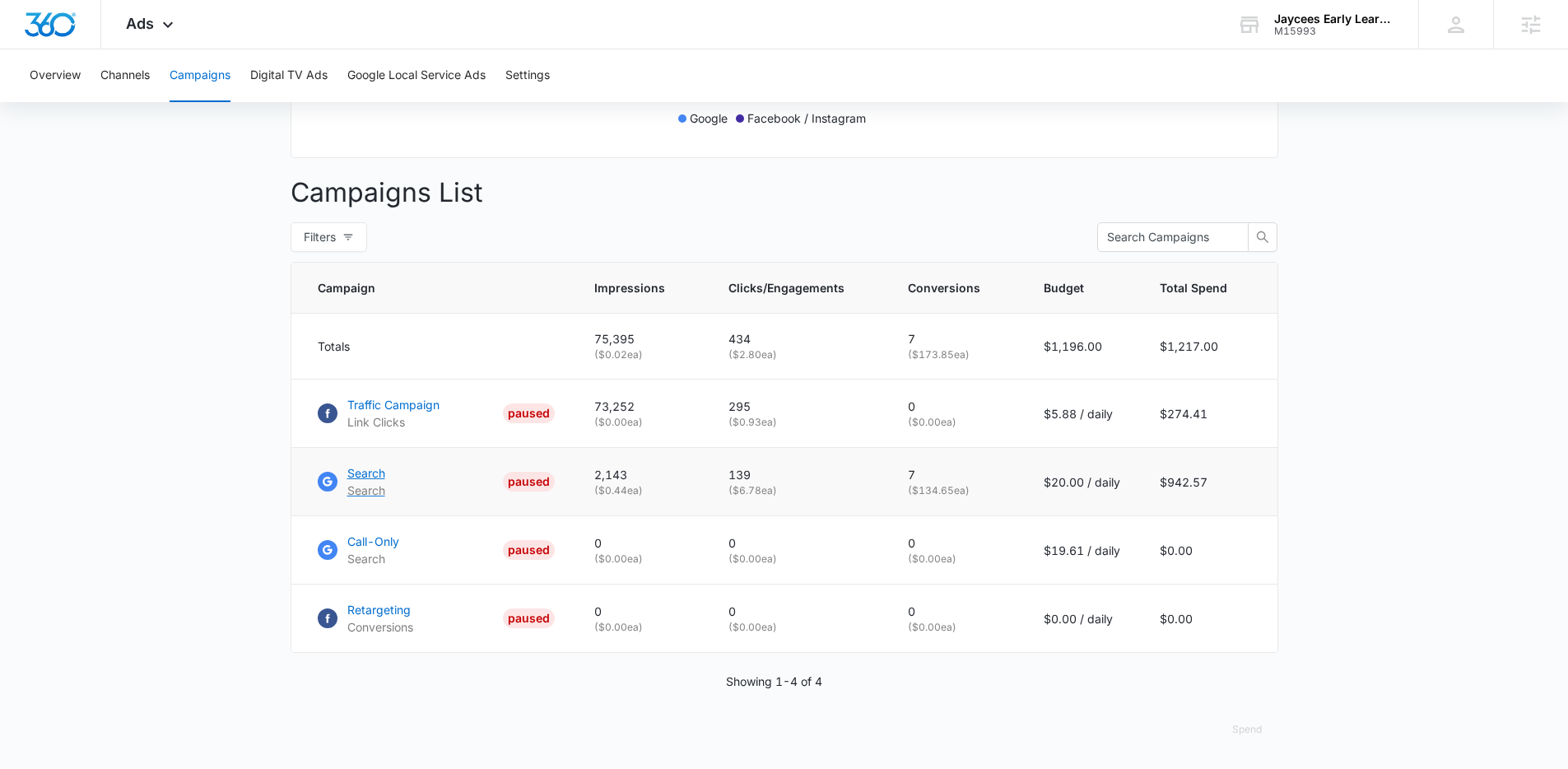
click at [382, 475] on p "Search" at bounding box center [365, 473] width 38 height 18
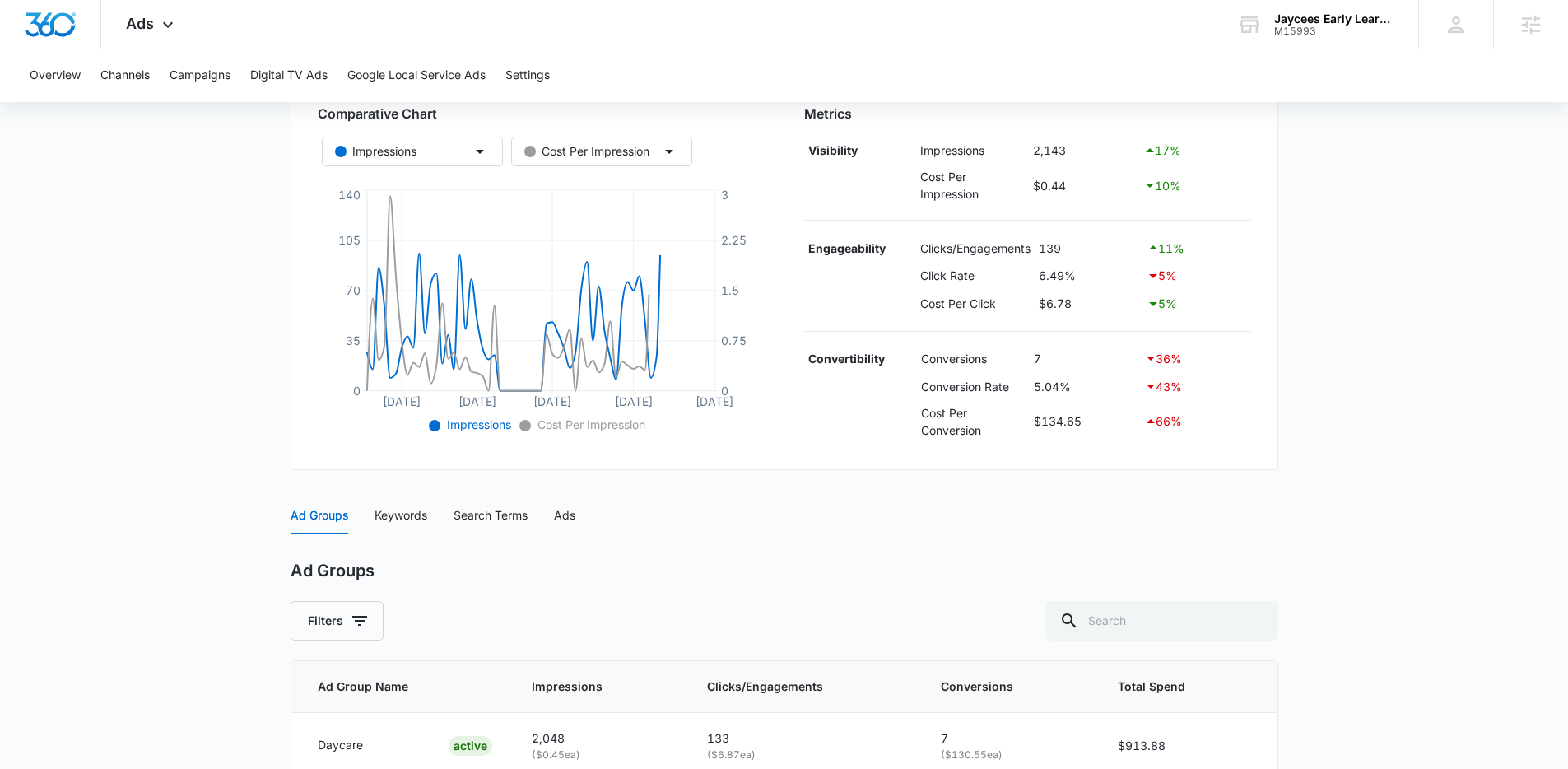
scroll to position [447, 0]
